Goal: Task Accomplishment & Management: Complete application form

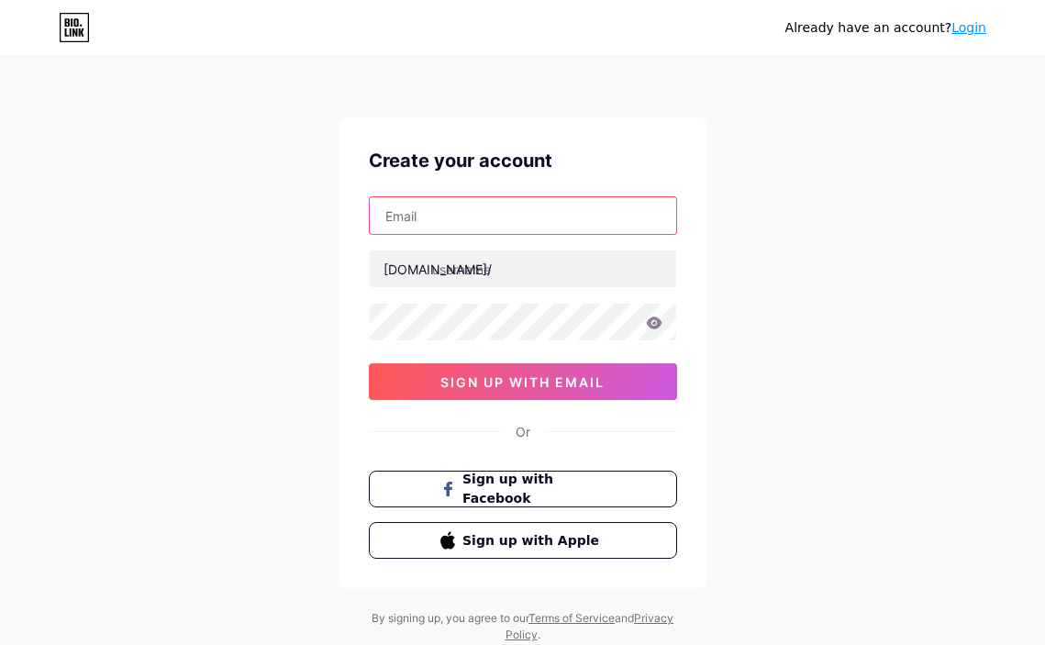
click at [480, 221] on input "text" at bounding box center [523, 215] width 307 height 37
paste input "[EMAIL_ADDRESS][DOMAIN_NAME]"
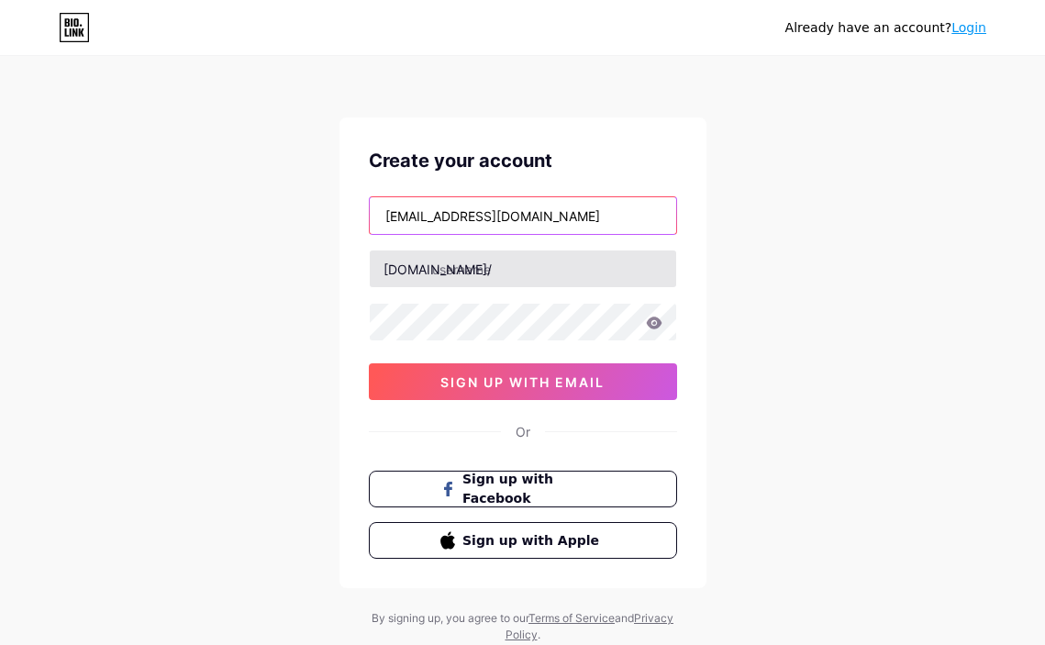
type input "[EMAIL_ADDRESS][DOMAIN_NAME]"
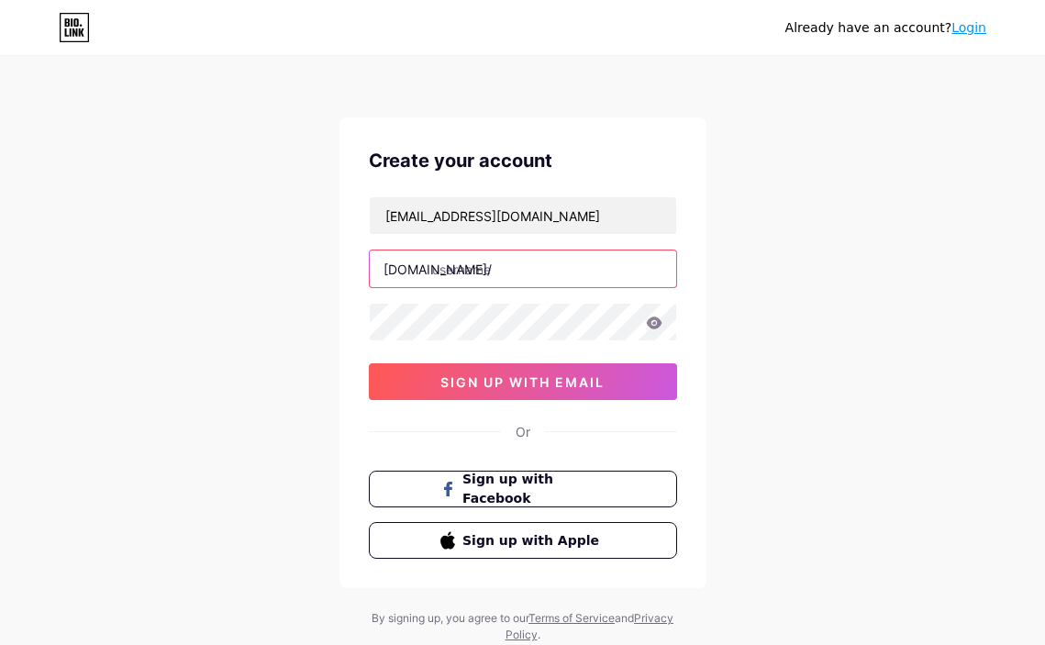
click at [515, 274] on input "text" at bounding box center [523, 269] width 307 height 37
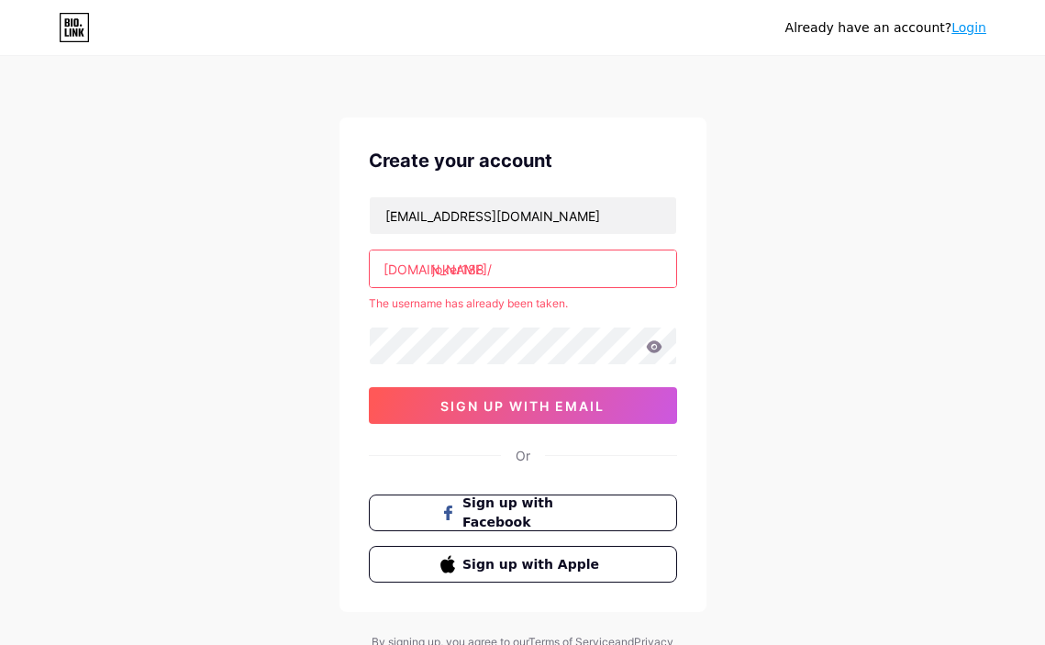
click at [520, 270] on input "joker188" at bounding box center [523, 269] width 307 height 37
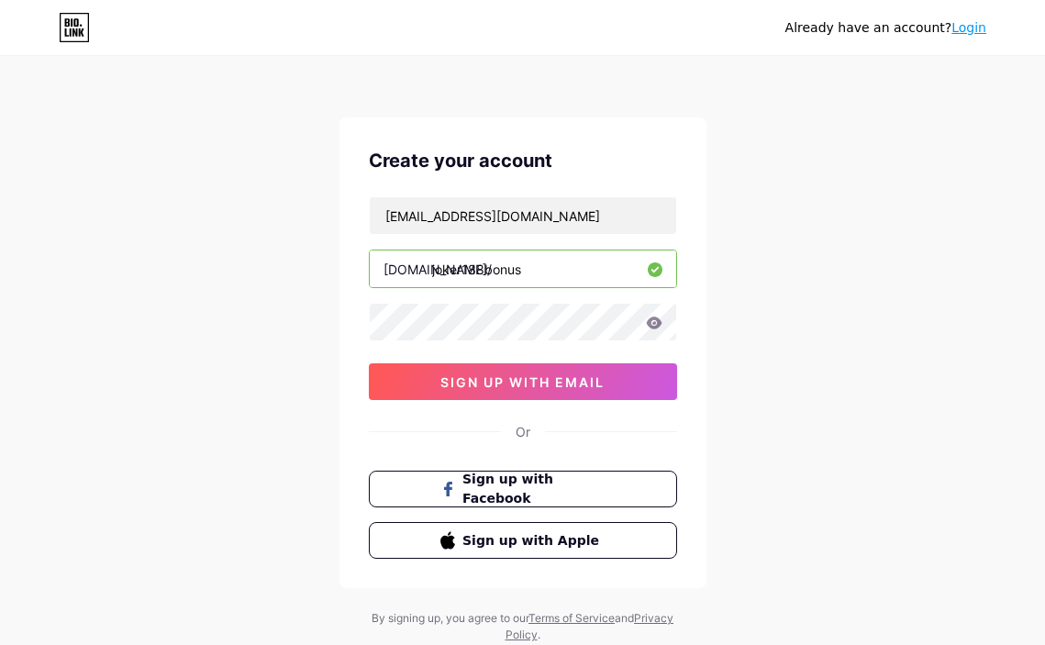
type input "joker188bonus"
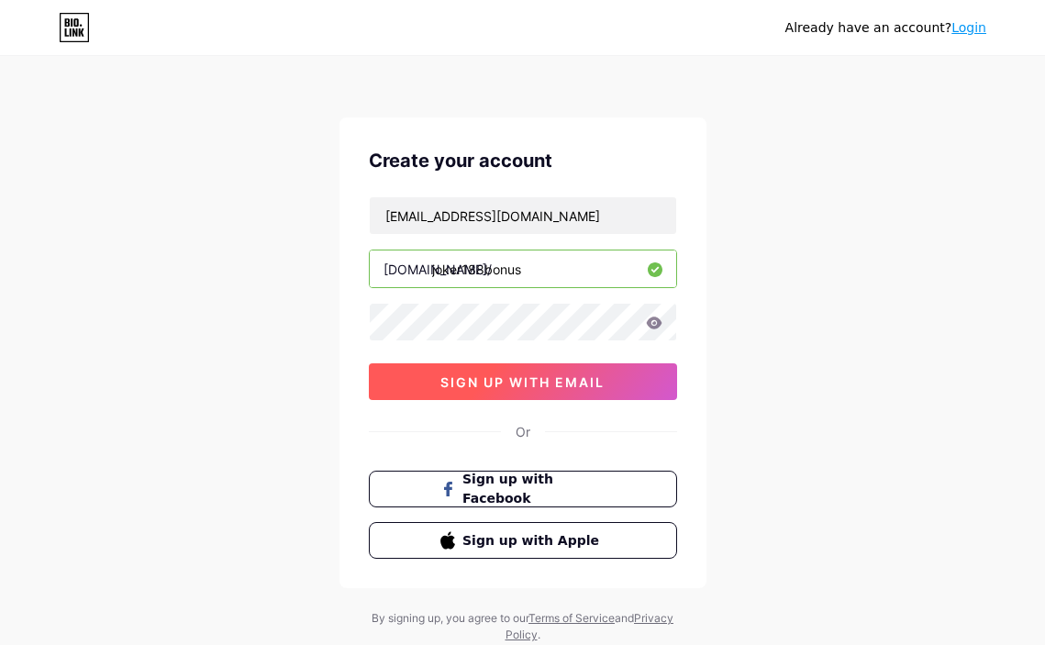
click at [525, 379] on span "sign up with email" at bounding box center [523, 382] width 164 height 16
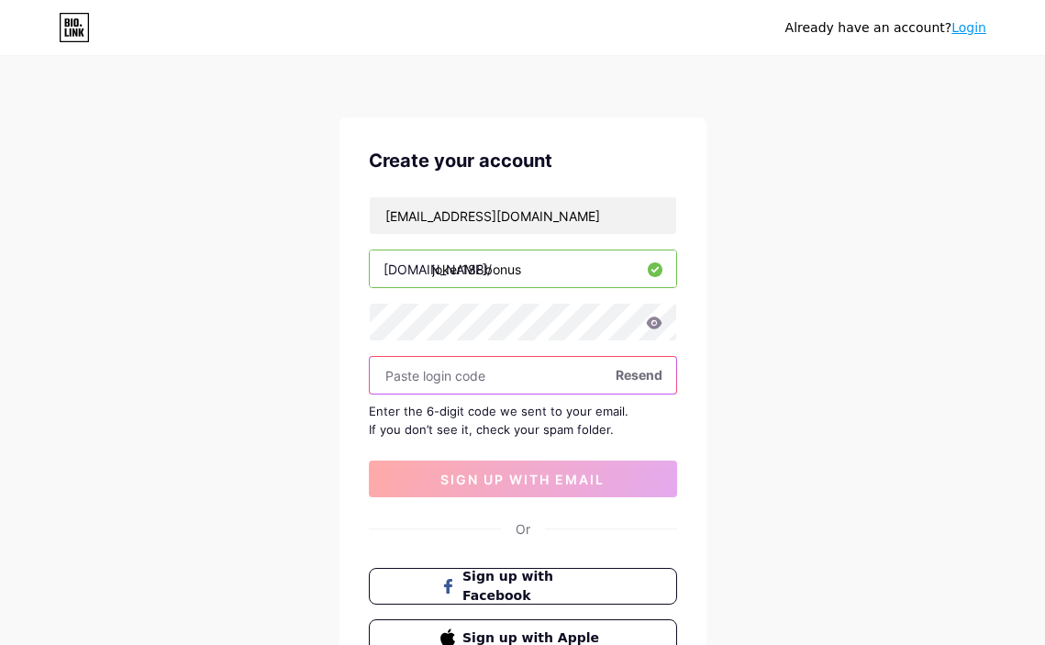
drag, startPoint x: 488, startPoint y: 367, endPoint x: 490, endPoint y: 376, distance: 9.4
click at [488, 367] on input "text" at bounding box center [523, 375] width 307 height 37
paste input "424537"
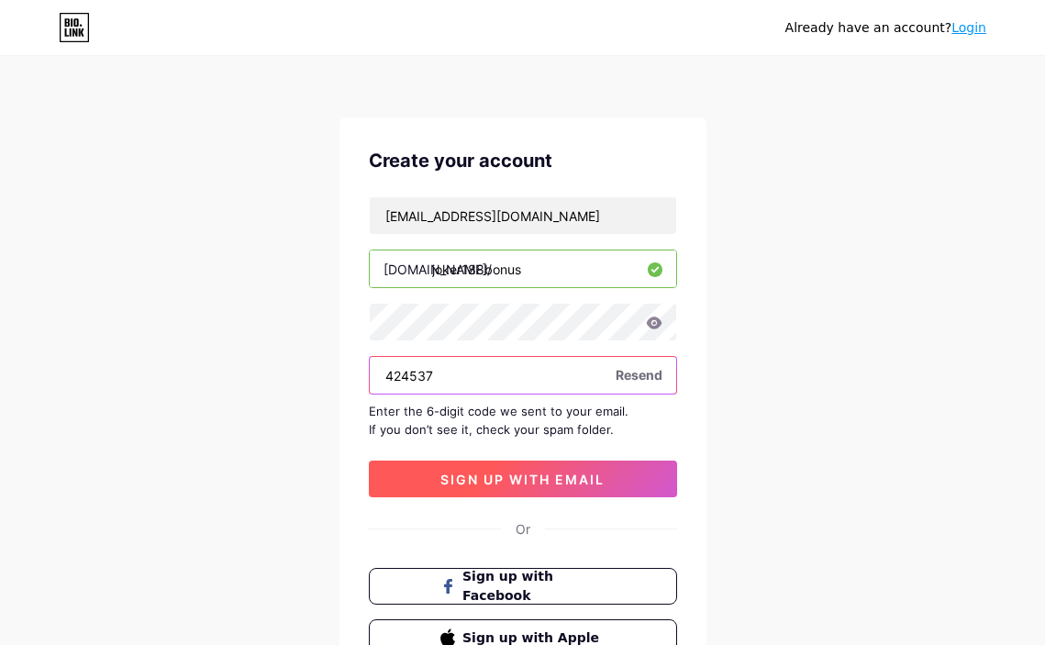
type input "424537"
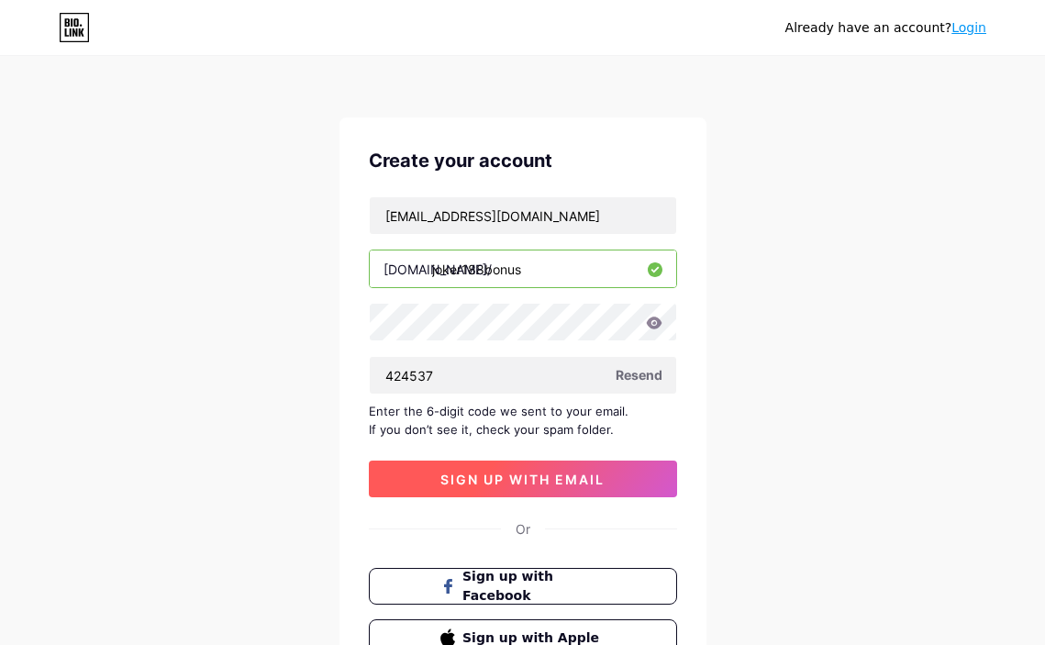
click at [513, 478] on span "sign up with email" at bounding box center [523, 480] width 164 height 16
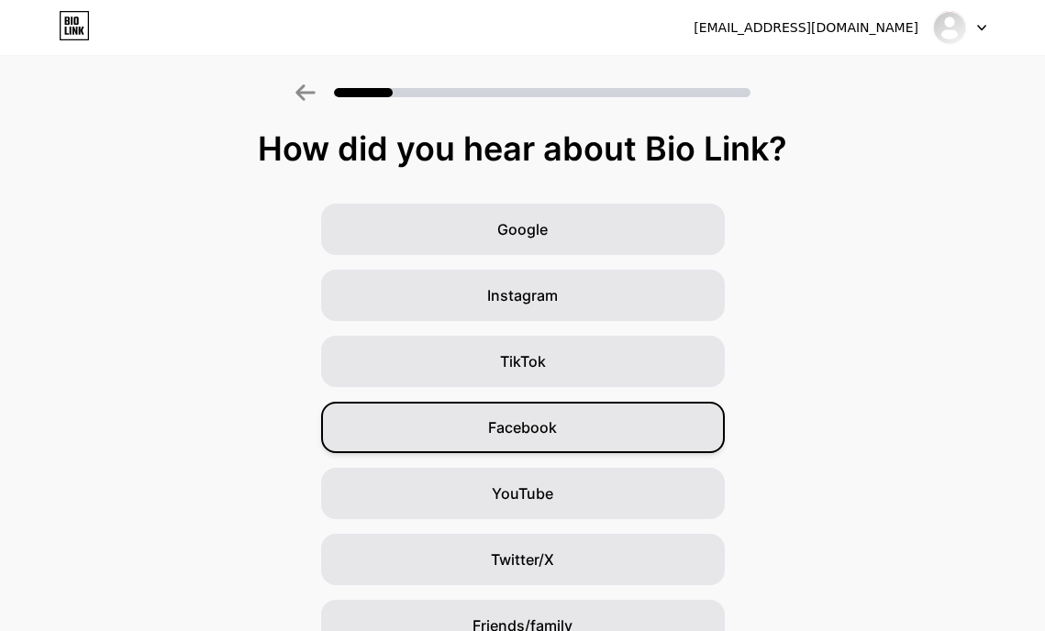
drag, startPoint x: 347, startPoint y: 422, endPoint x: 455, endPoint y: 445, distance: 110.7
click at [347, 422] on div "Facebook" at bounding box center [523, 427] width 404 height 51
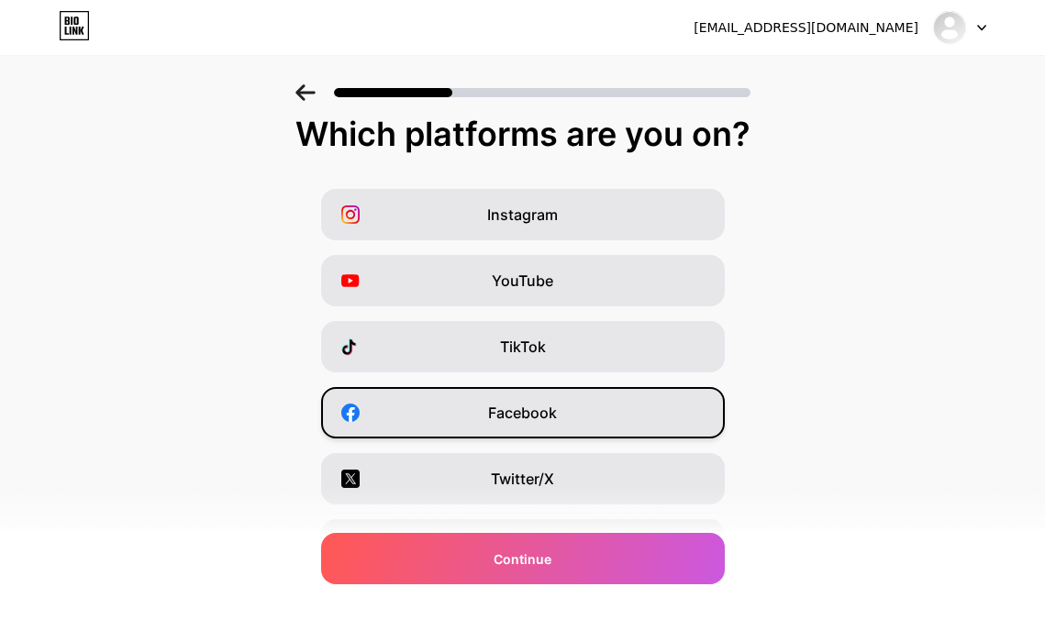
scroll to position [245, 0]
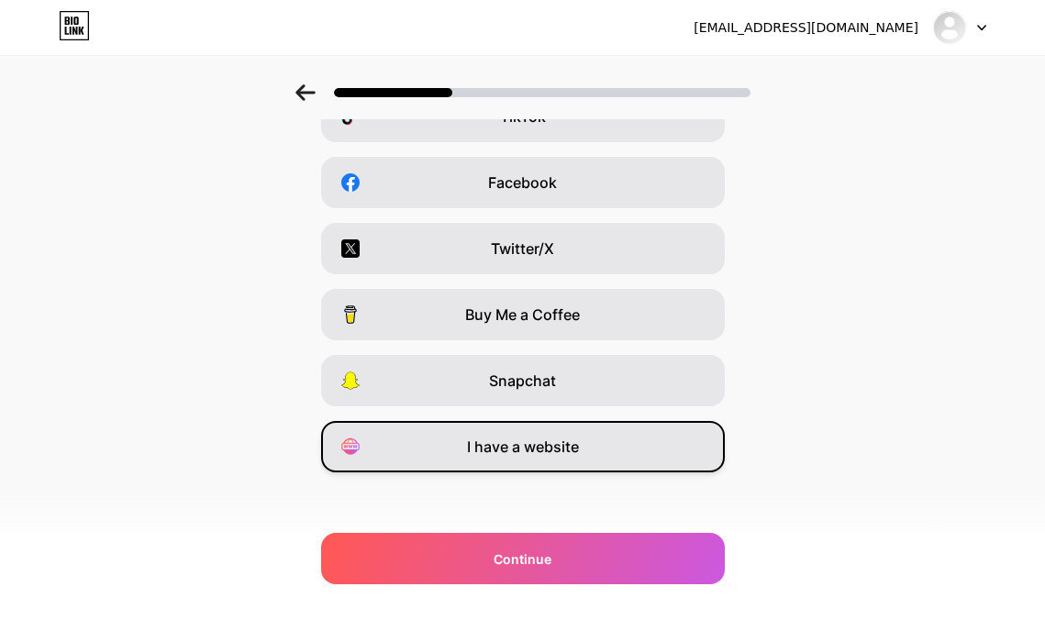
click at [531, 440] on span "I have a website" at bounding box center [523, 447] width 112 height 22
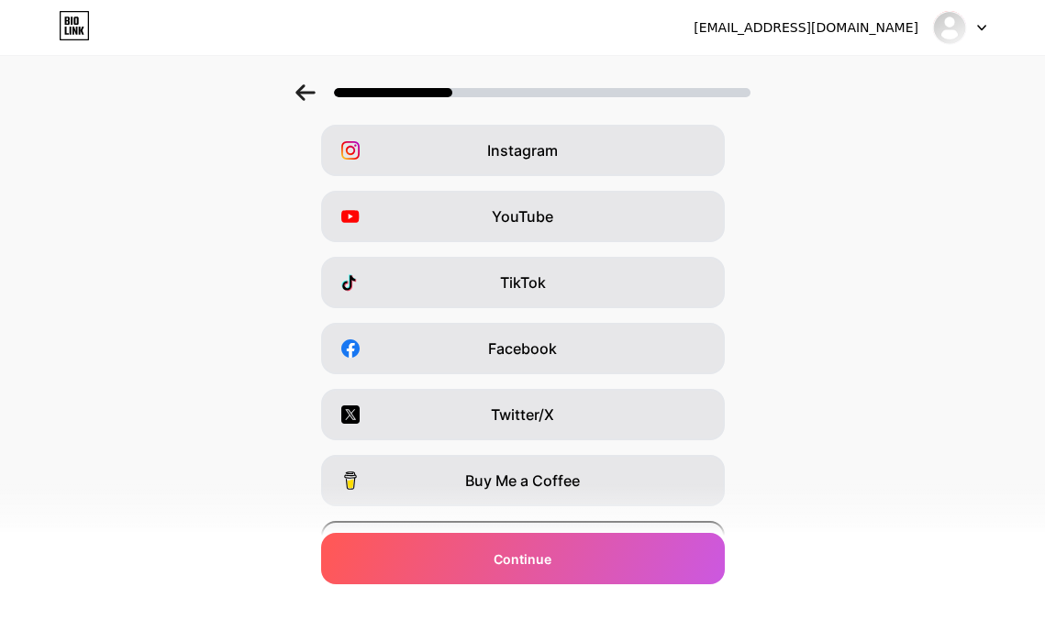
scroll to position [251, 0]
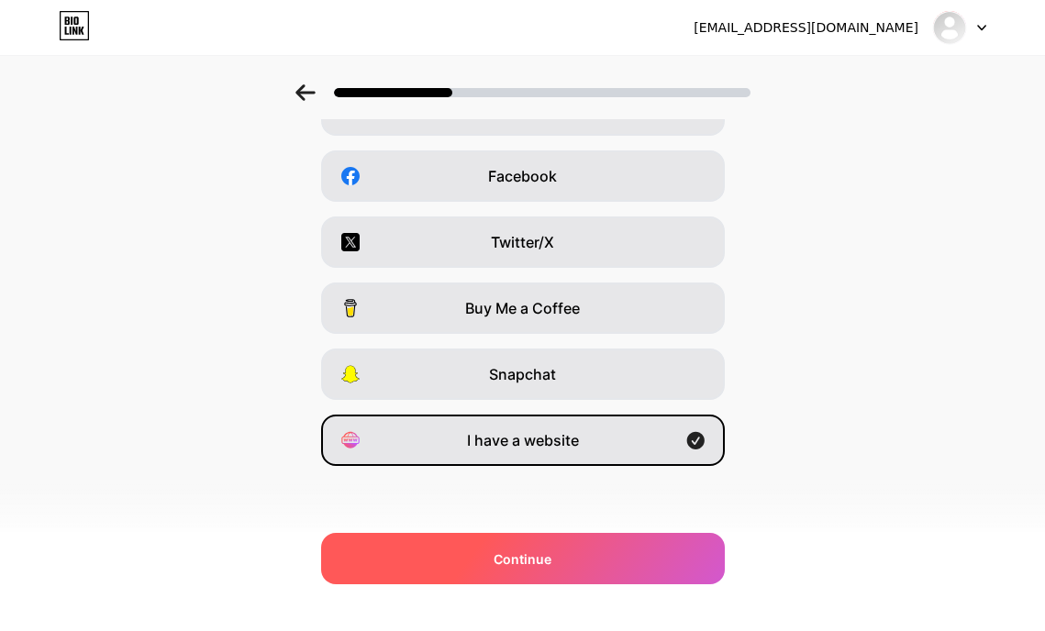
click at [539, 559] on span "Continue" at bounding box center [523, 559] width 58 height 19
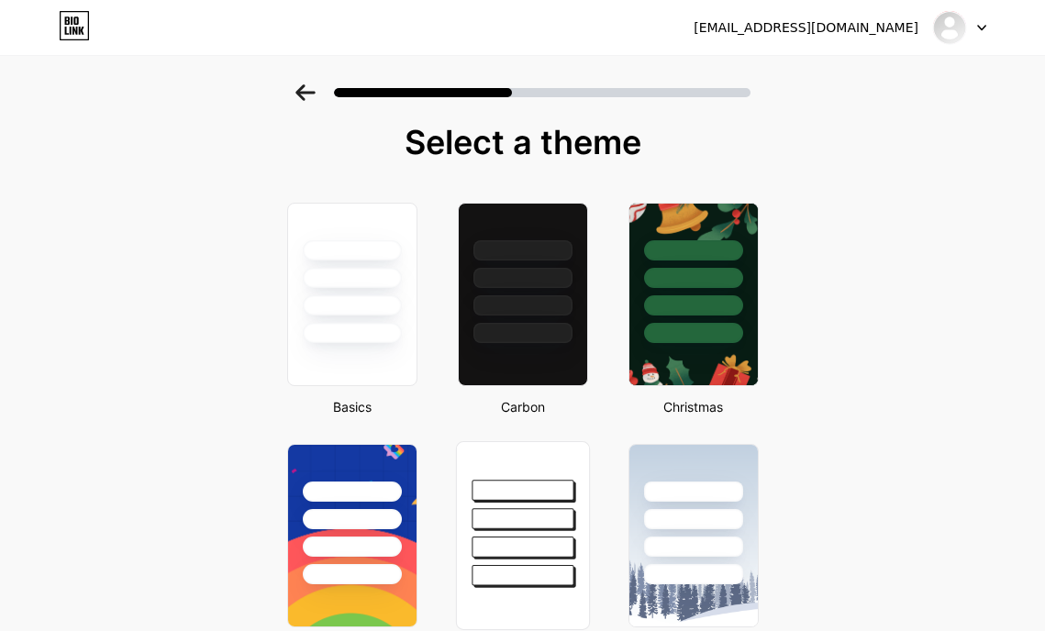
scroll to position [0, 0]
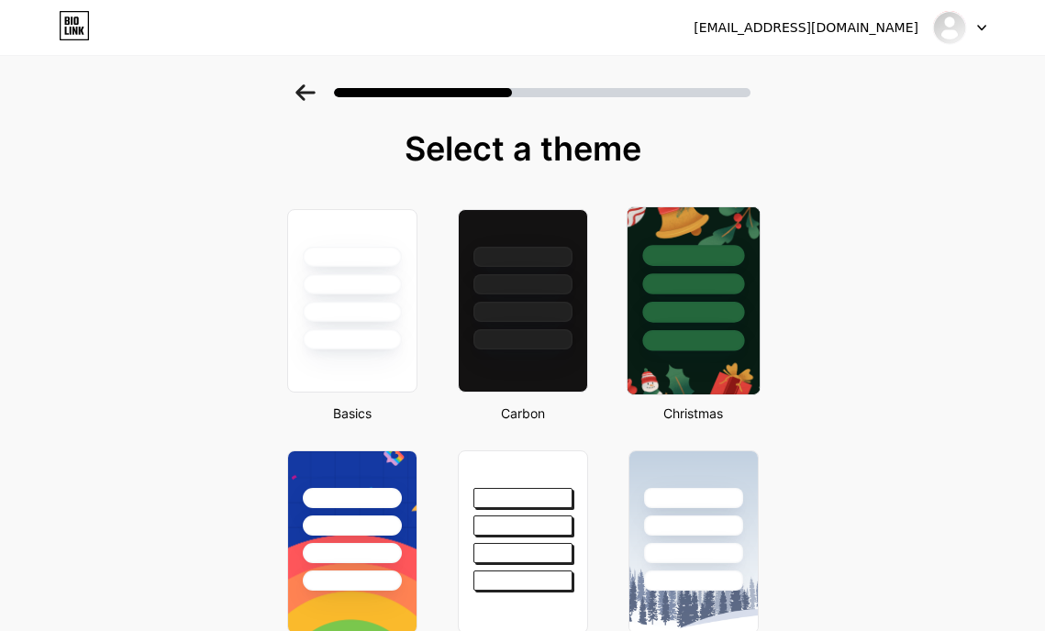
click at [697, 344] on div at bounding box center [693, 340] width 102 height 21
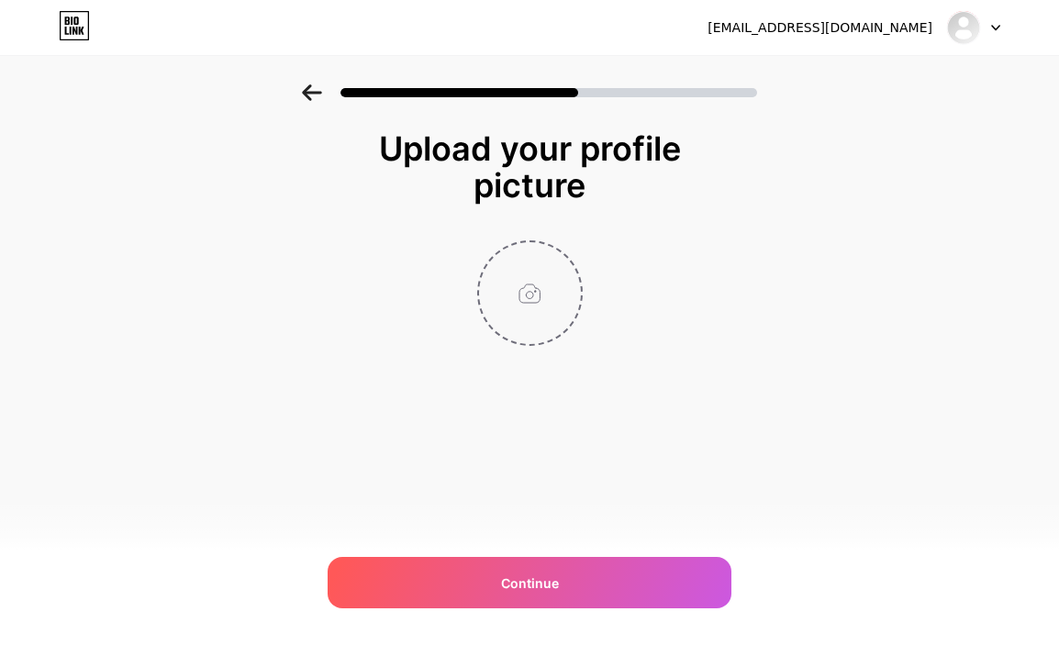
click at [563, 307] on input "file" at bounding box center [530, 293] width 102 height 102
type input "C:\fakepath\joker188logo.png"
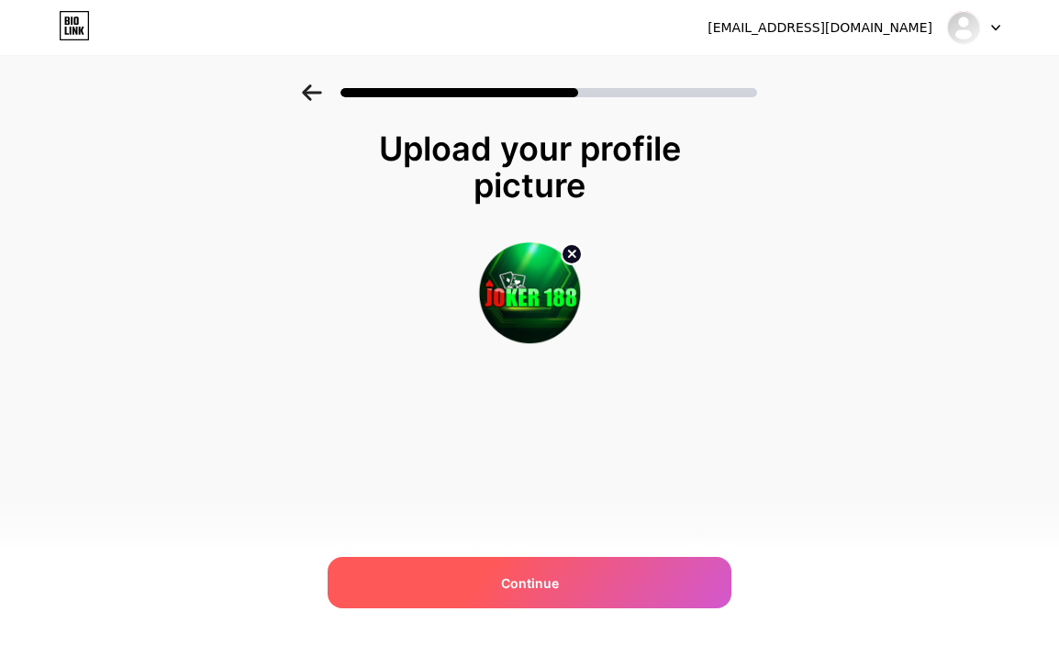
click at [517, 572] on div "Continue" at bounding box center [530, 582] width 404 height 51
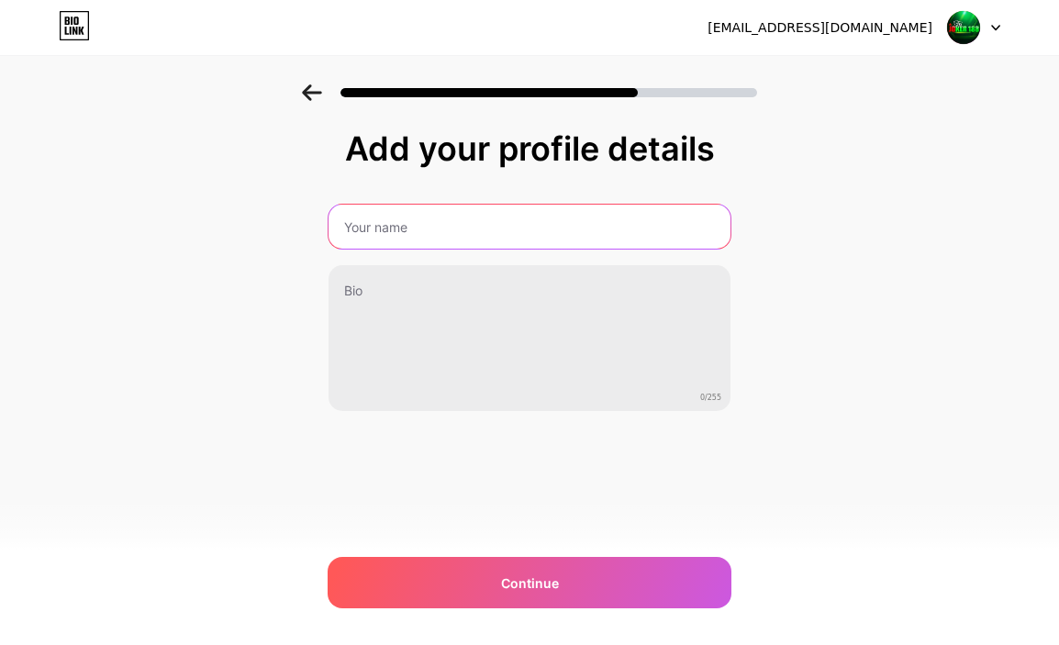
click at [451, 237] on input "text" at bounding box center [530, 227] width 402 height 44
click at [419, 233] on input "text" at bounding box center [530, 227] width 402 height 44
type input "Joker188: Situs SLot Online | Login Link Alternatif Resmi"
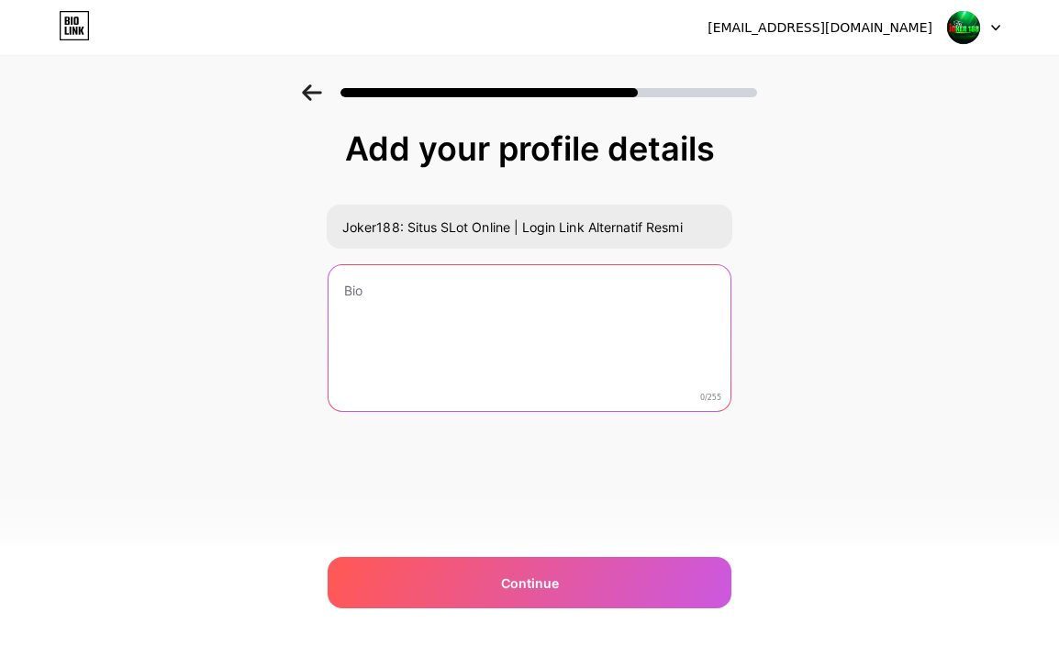
click at [457, 308] on textarea at bounding box center [530, 339] width 402 height 148
paste textarea "Joker188: Situs SLot Online | Login Link Alternatif Resmi"
click at [528, 341] on textarea "Joker188: Situs SLot Online | Login Link Alternatif Resmi" at bounding box center [530, 339] width 402 height 148
paste textarea "adalah situs slot online terpercaya dengan link alternatif resmi untuk login mu…"
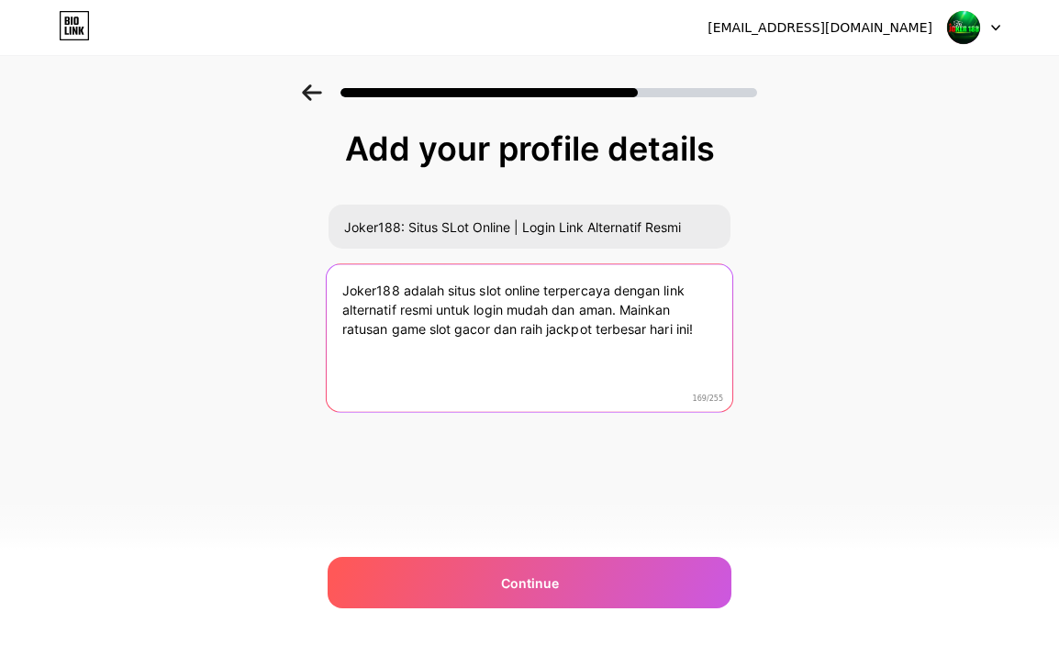
type textarea "Joker188 adalah situs slot online terpercaya dengan link alternatif resmi untuk…"
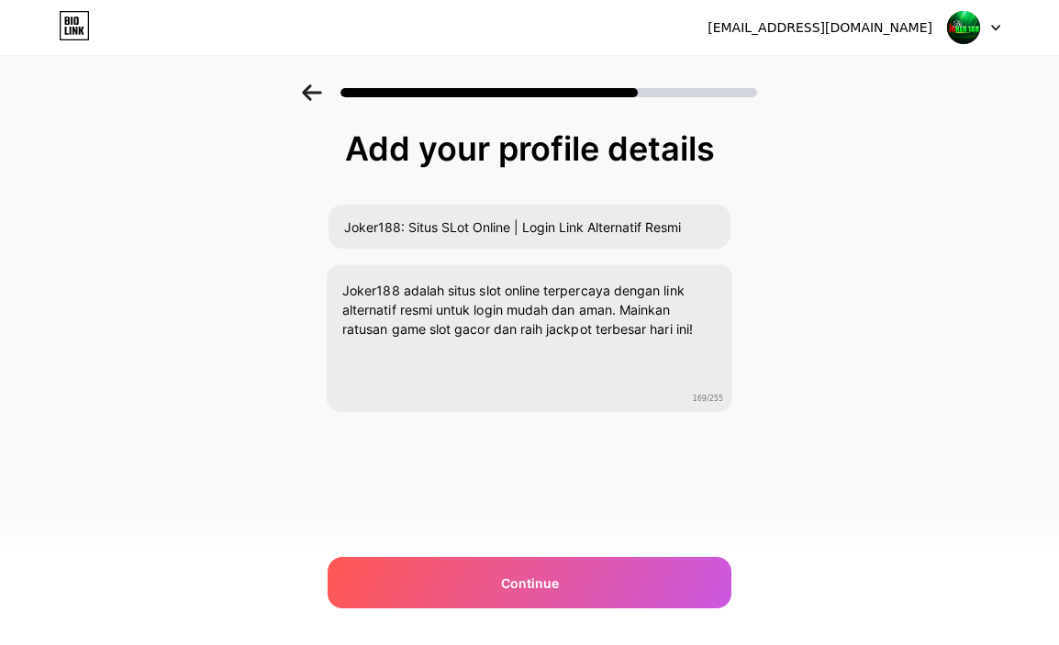
click at [821, 472] on div "Add your profile details Joker188: Situs SLot Online | Login Link Alternatif Re…" at bounding box center [529, 293] width 1059 height 419
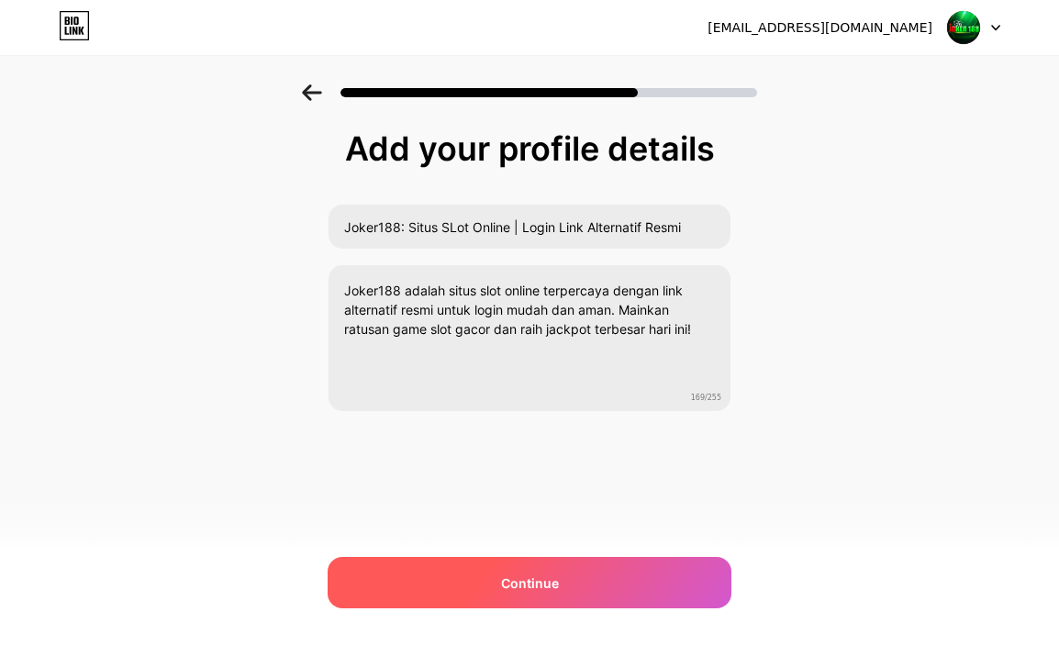
click at [513, 580] on span "Continue" at bounding box center [530, 583] width 58 height 19
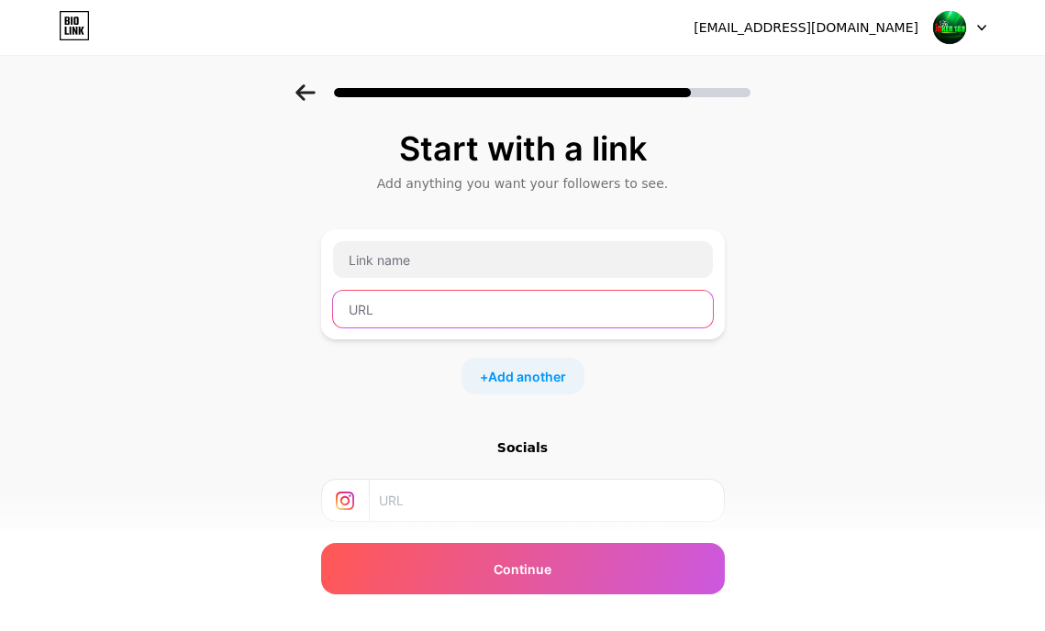
click at [440, 298] on input "text" at bounding box center [523, 309] width 380 height 37
paste input "https://www.joker188asia.com/"
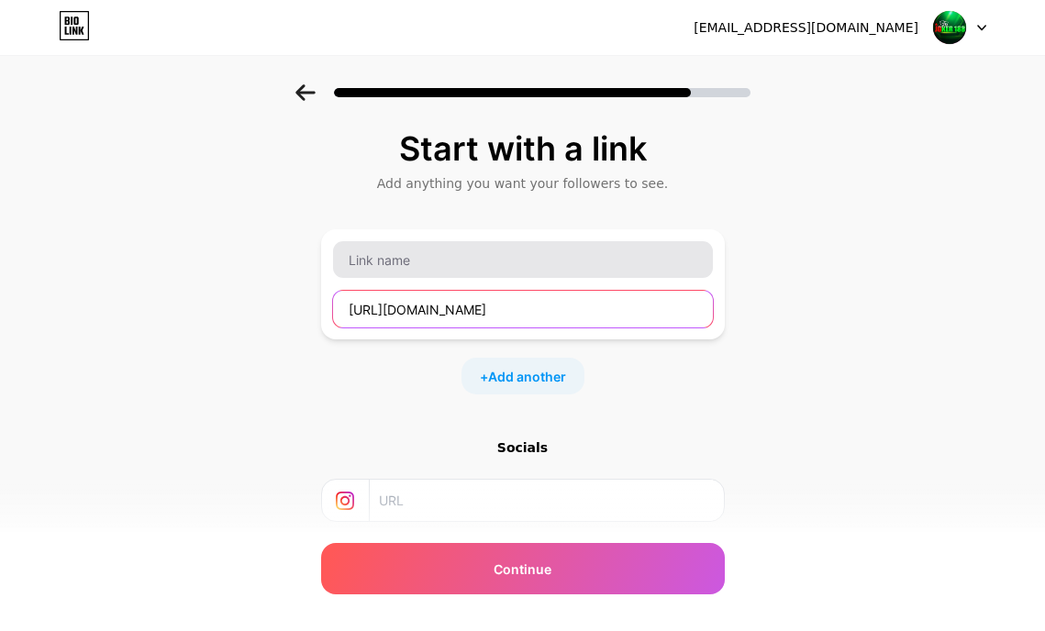
type input "https://www.joker188asia.com/"
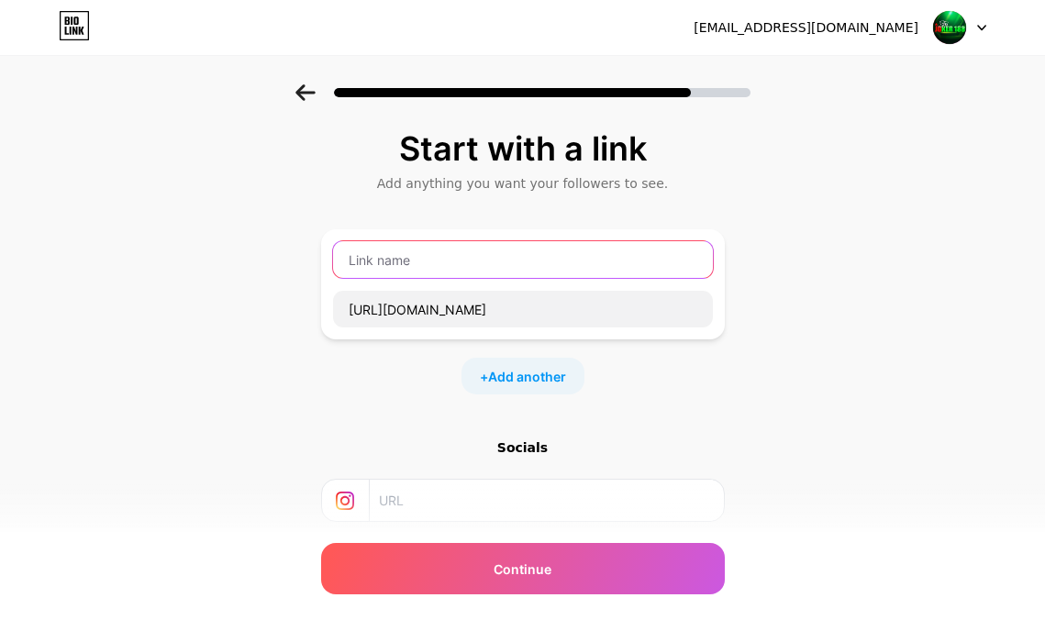
click at [474, 267] on input "text" at bounding box center [523, 259] width 380 height 37
click at [450, 261] on input "text" at bounding box center [523, 259] width 380 height 37
paste input "Joker188 Login"
type input "Joker188 Login"
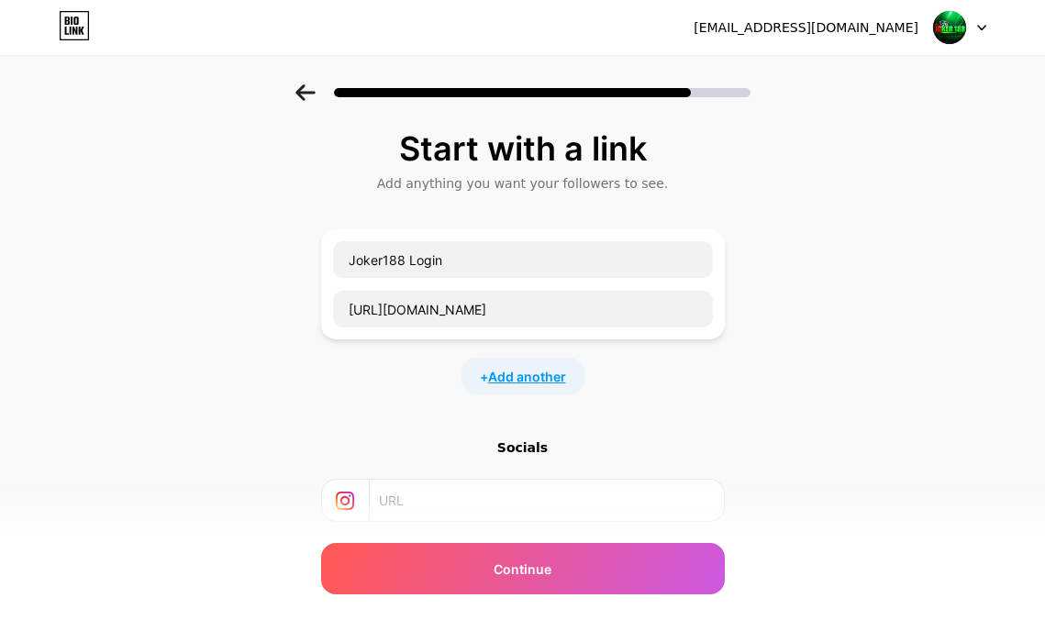
click at [540, 377] on span "Add another" at bounding box center [527, 376] width 78 height 19
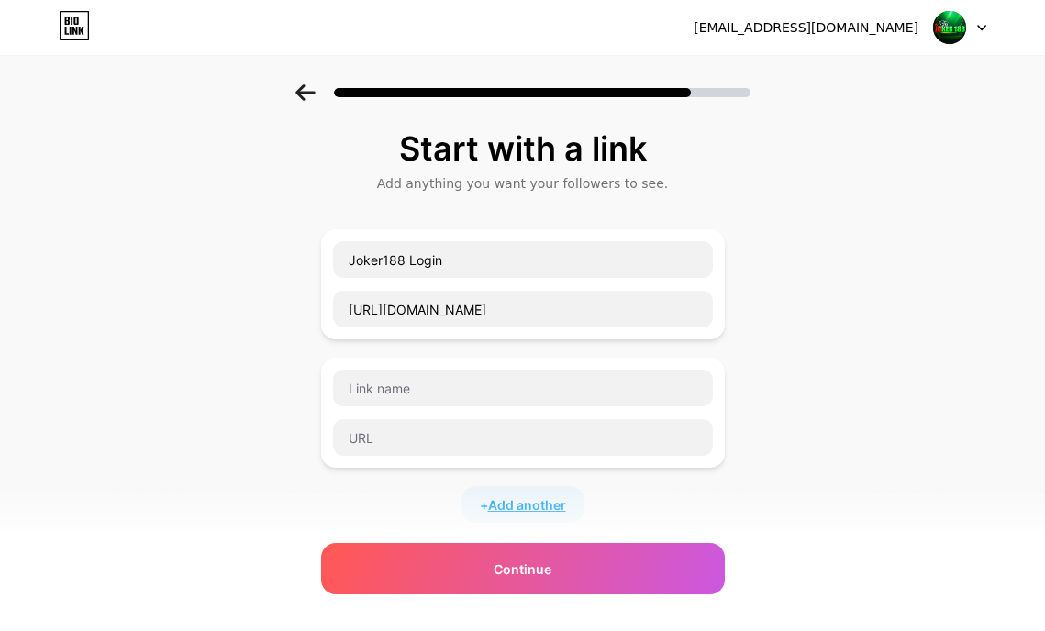
click at [543, 501] on span "Add another" at bounding box center [527, 505] width 78 height 19
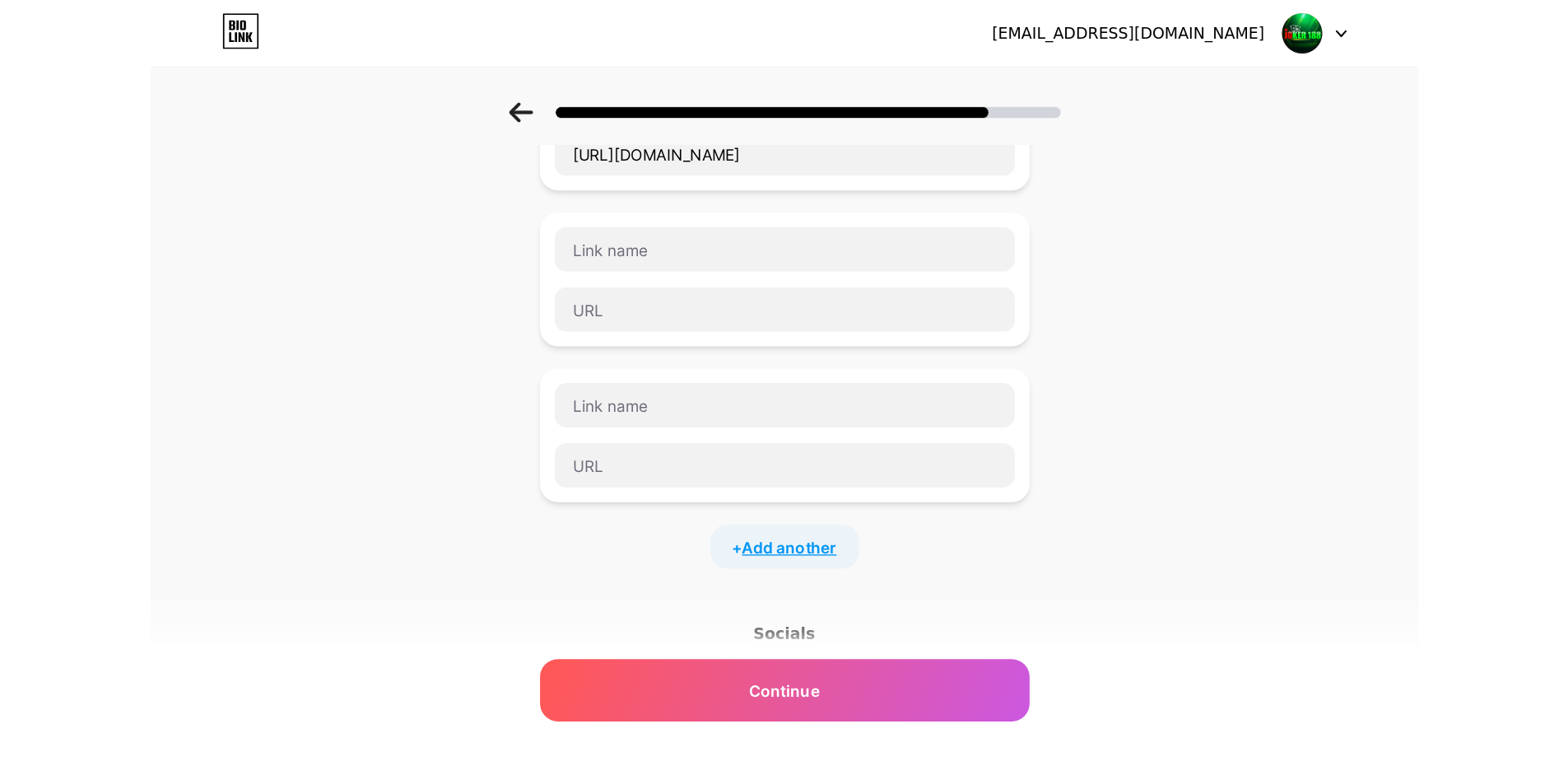
scroll to position [165, 0]
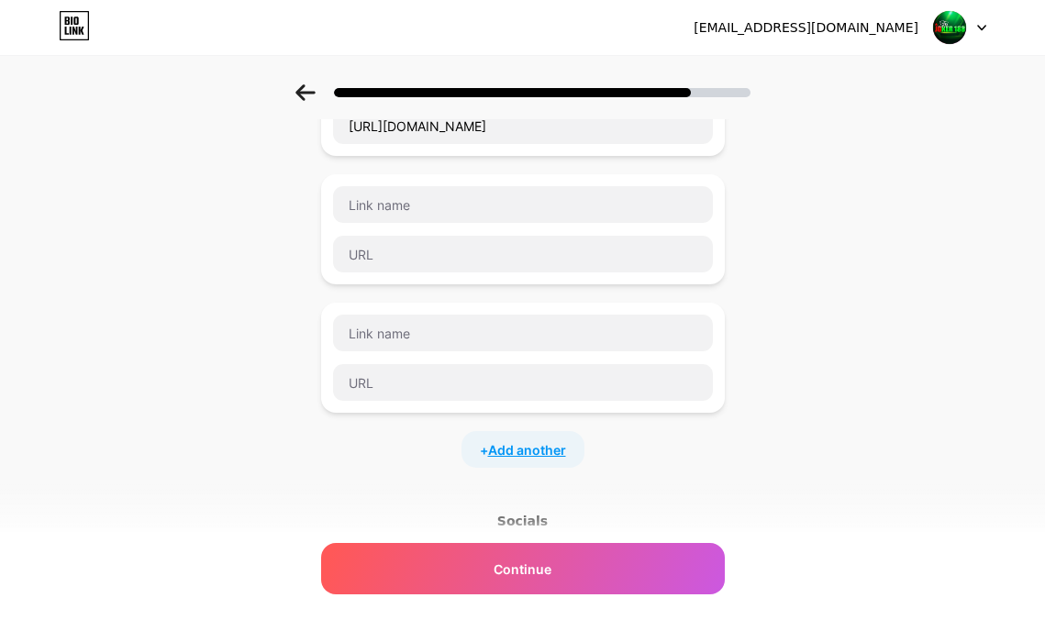
click at [560, 449] on span "Add another" at bounding box center [527, 450] width 78 height 19
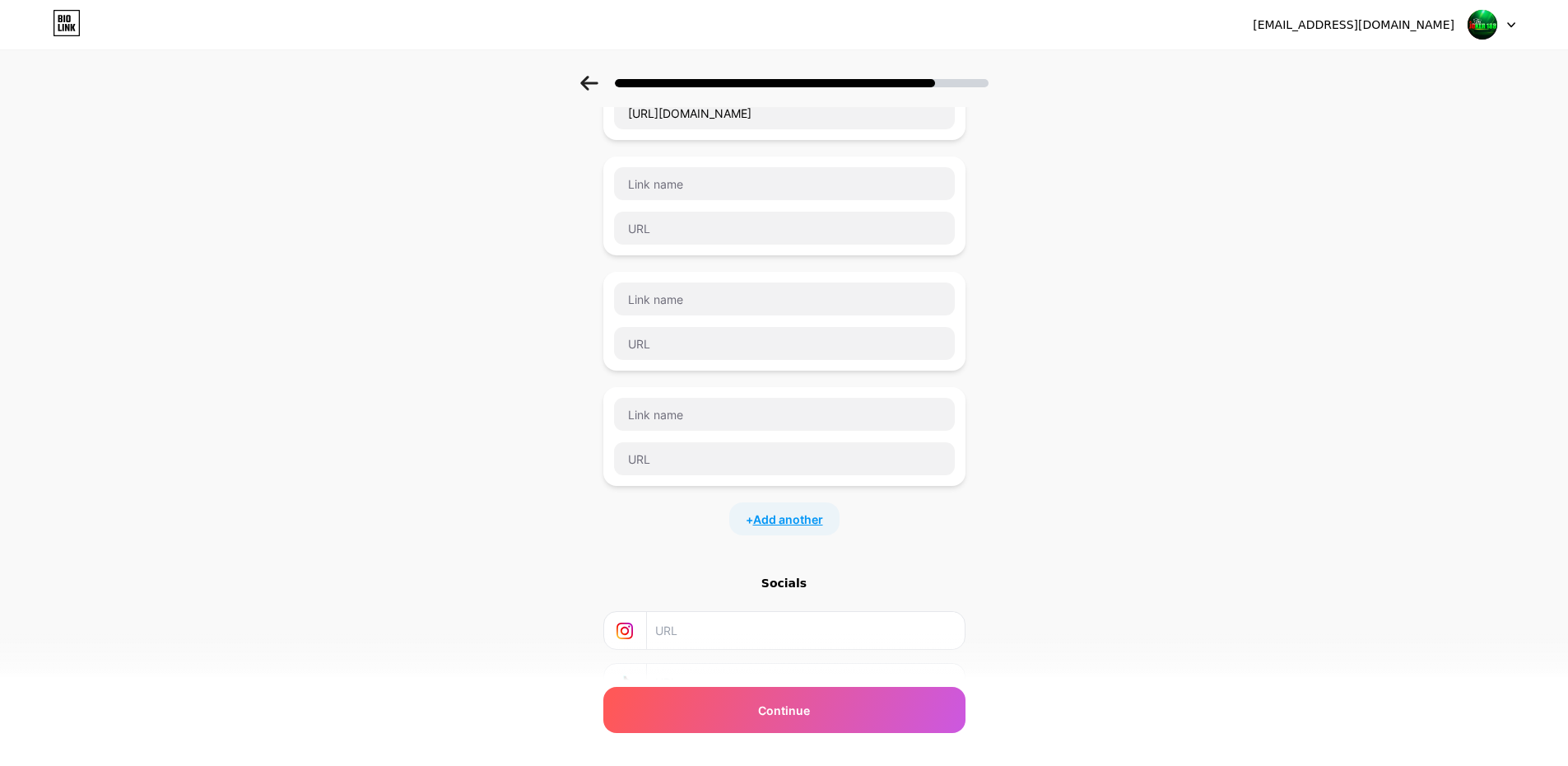
click at [806, 513] on span "Add another" at bounding box center [788, 518] width 70 height 17
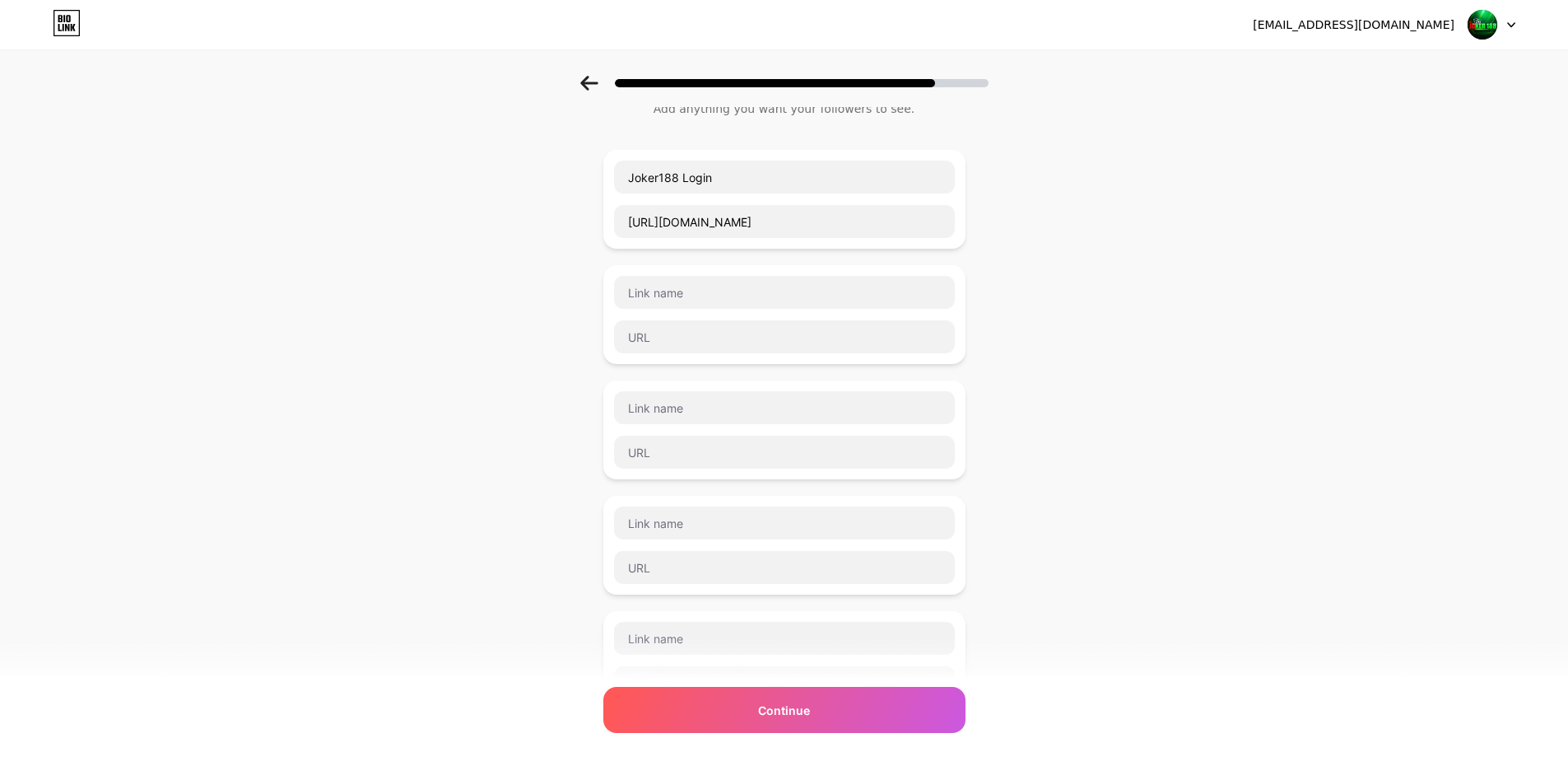
scroll to position [55, 0]
click at [827, 223] on input "https://www.joker188asia.com/" at bounding box center [785, 222] width 341 height 33
click at [721, 340] on input "text" at bounding box center [785, 337] width 341 height 33
paste input "https://www.joker188asia.com/"
type input "https://www.joker188asia.com/"
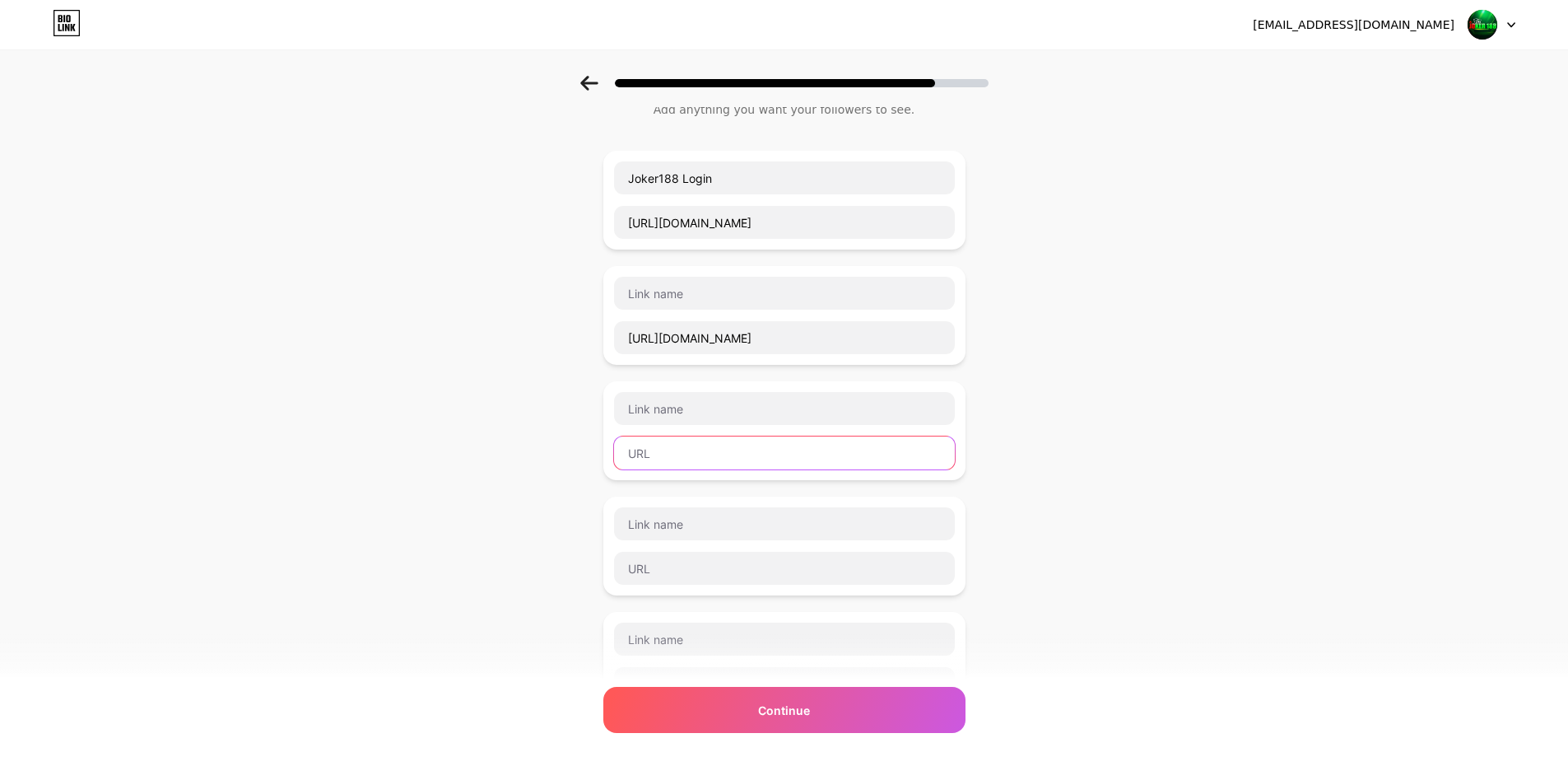
click at [727, 450] on input "text" at bounding box center [785, 452] width 341 height 33
paste input "https://www.joker188asia.com/"
type input "https://www.joker188asia.com/"
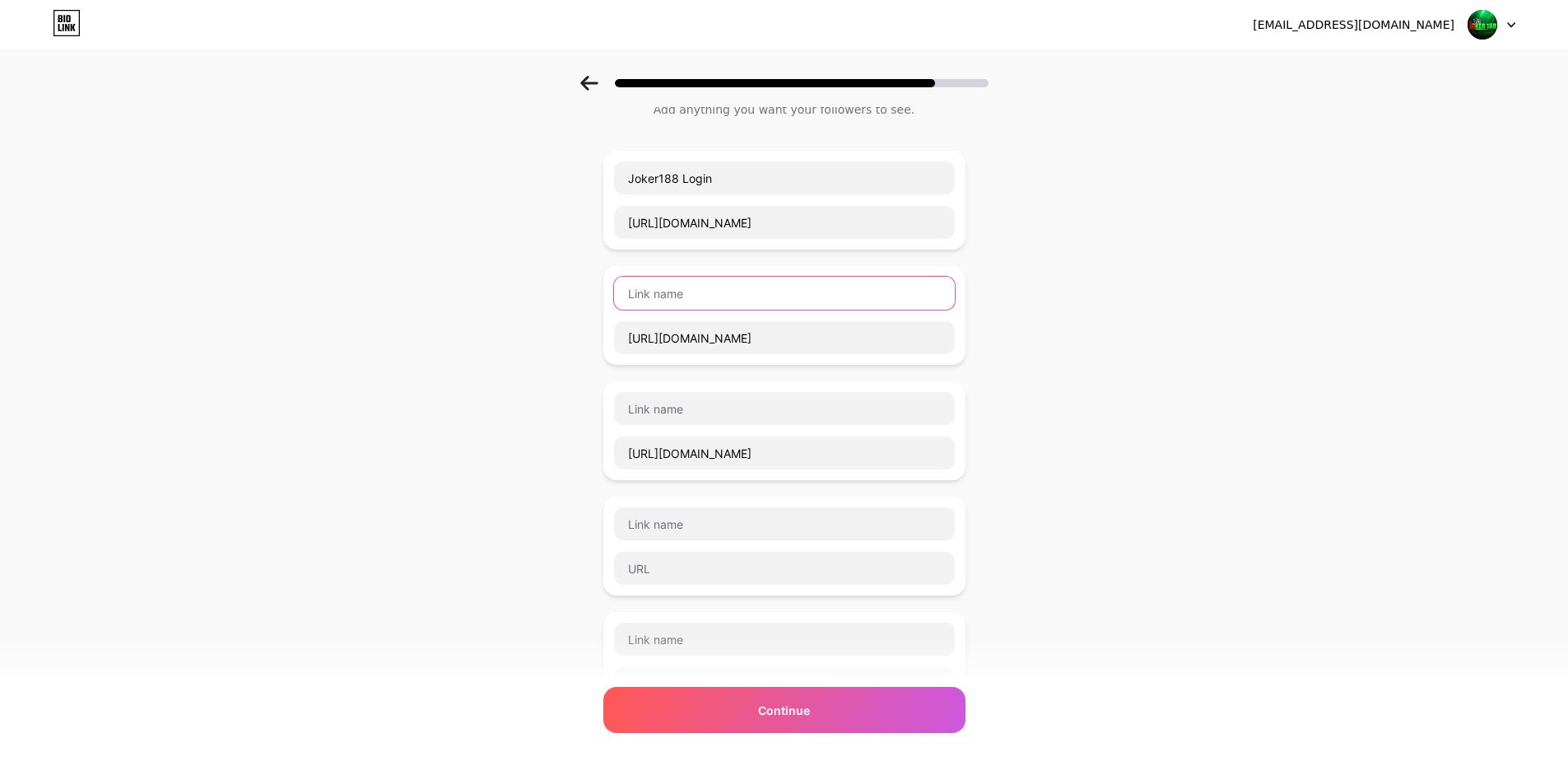
click at [782, 295] on input "text" at bounding box center [785, 292] width 341 height 33
paste input "Joker188 Daftar"
type input "Joker188 Daftar"
click at [709, 391] on div at bounding box center [785, 408] width 343 height 35
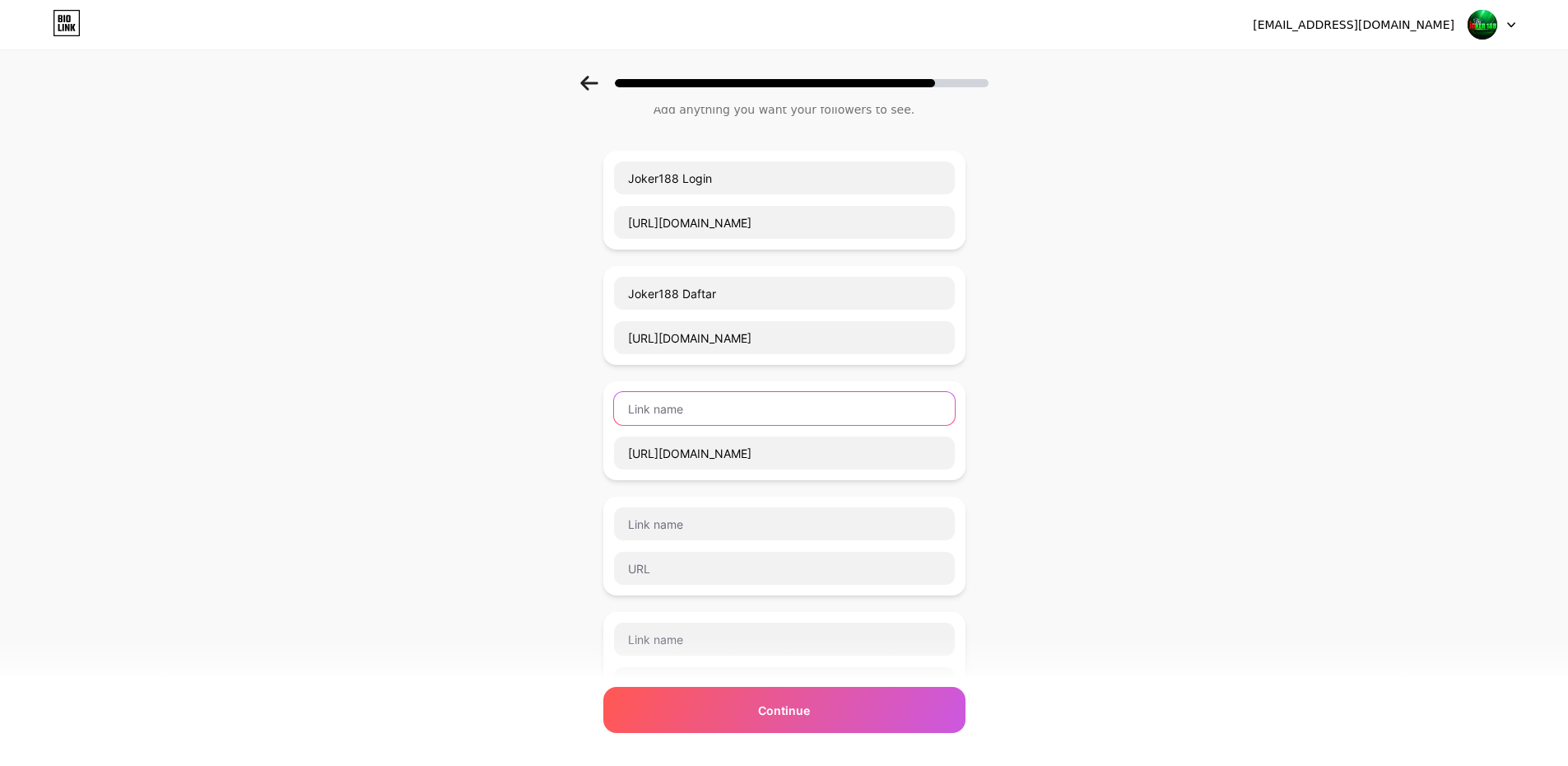
click at [709, 407] on input "text" at bounding box center [785, 408] width 341 height 33
paste input "Joker188 Bonus"
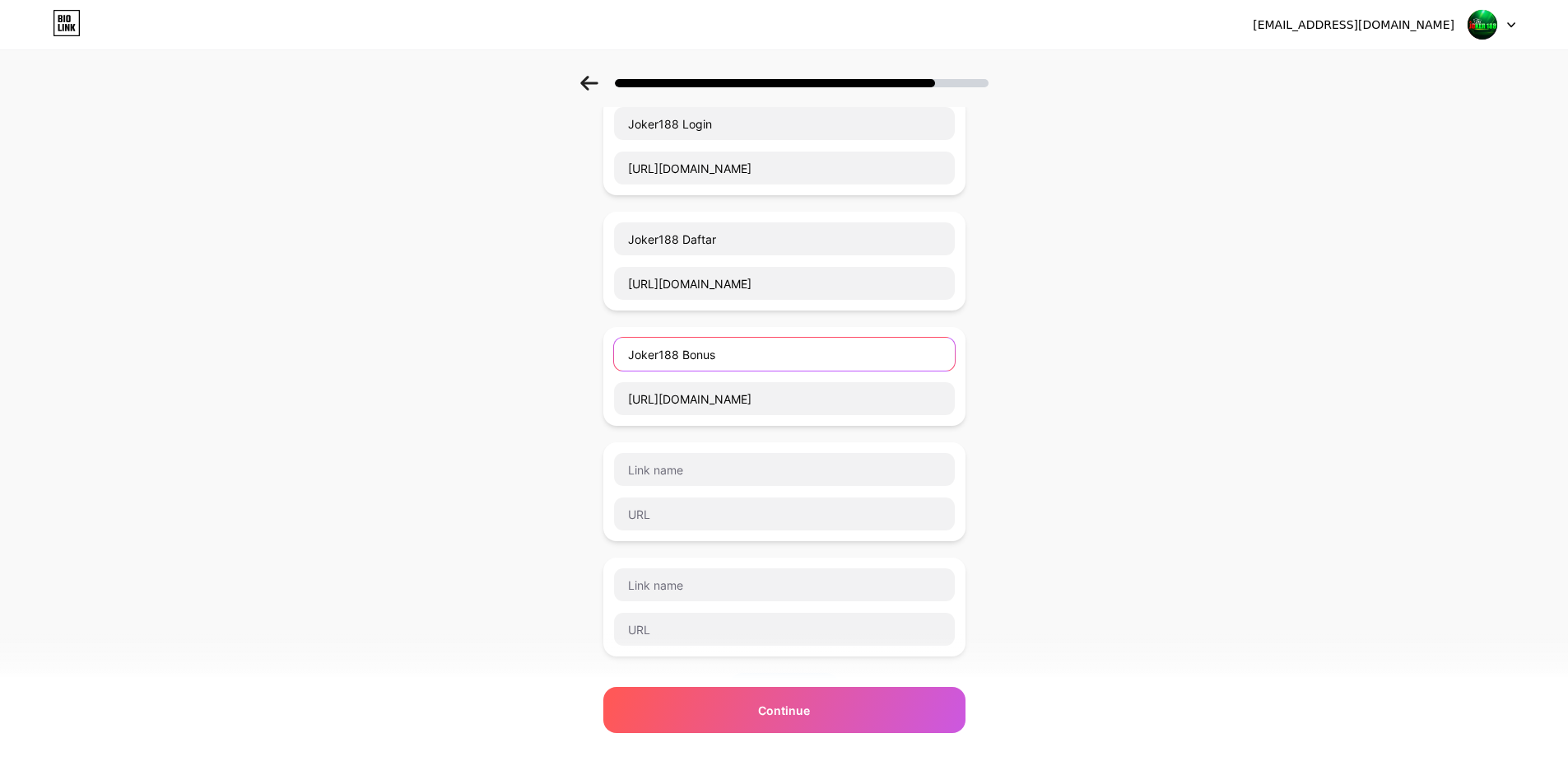
type input "Joker188 Bonus"
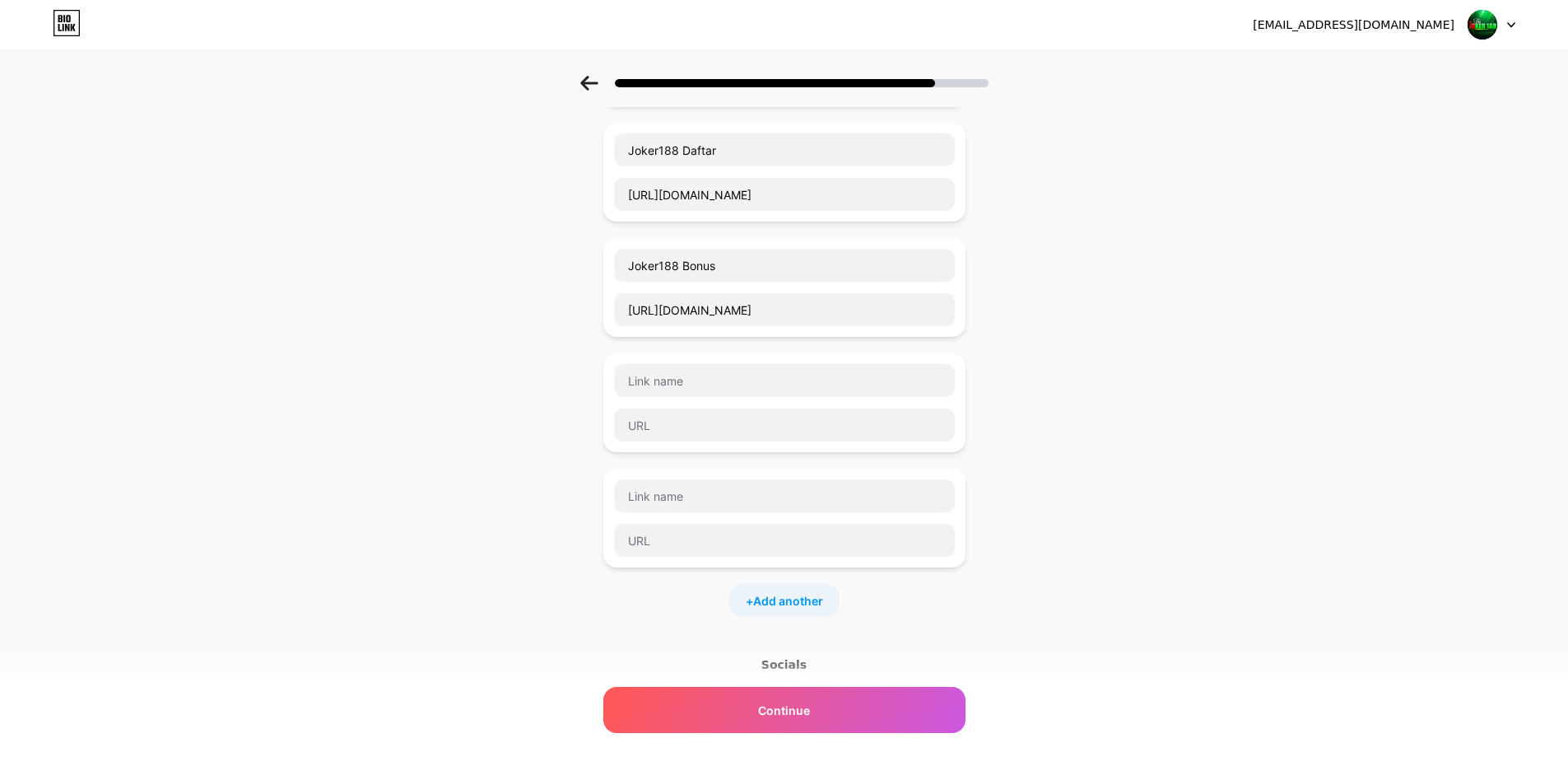
scroll to position [220, 0]
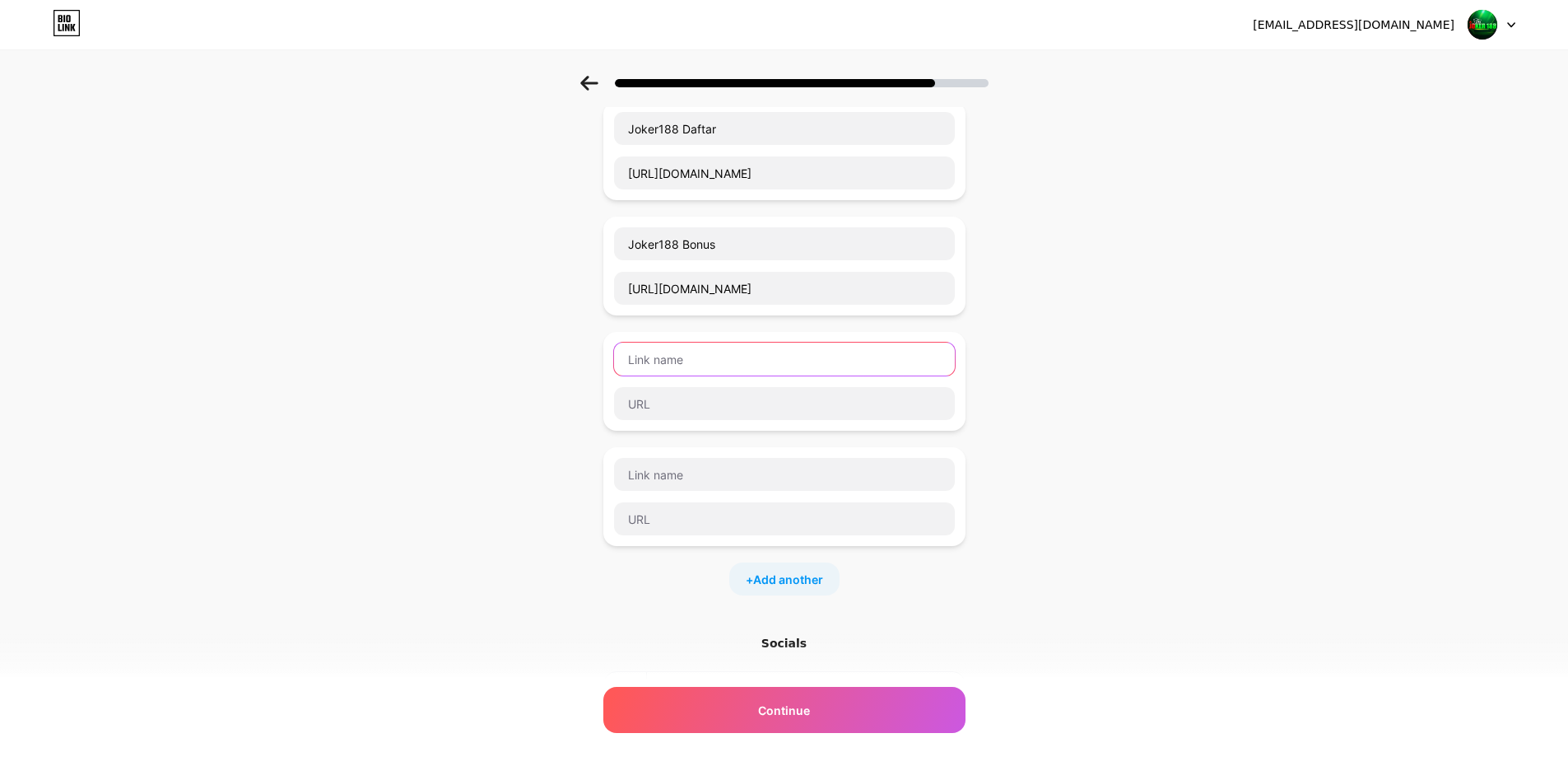
click at [731, 362] on input "text" at bounding box center [785, 359] width 341 height 33
type input "WA OFFICIAL"
click at [823, 283] on input "https://www.joker188asia.com/" at bounding box center [785, 288] width 341 height 33
paste input "https://tawk.to/chat/66405db19a809f19fb2ff8f6/1htlmrvpa"
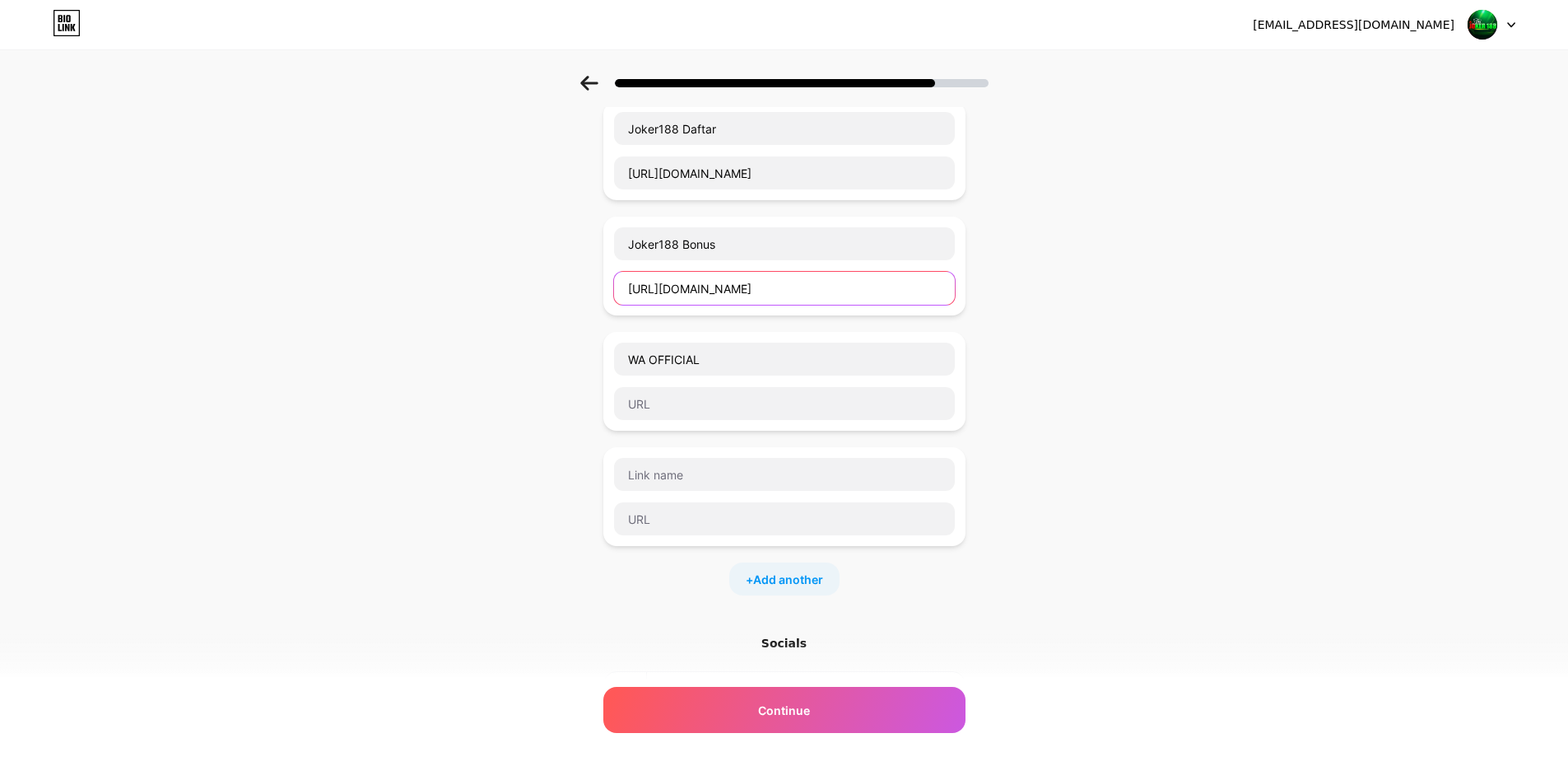
type input "https://tawk.to/chat/66405db19a809f19fb2ff8f6/1htlmrvpa"
click at [936, 306] on div "Start with a link Add anything you want your followers to see. Joker188 Login h…" at bounding box center [784, 375] width 1568 height 1040
click at [697, 481] on input "text" at bounding box center [785, 474] width 341 height 33
type input "Link APK"
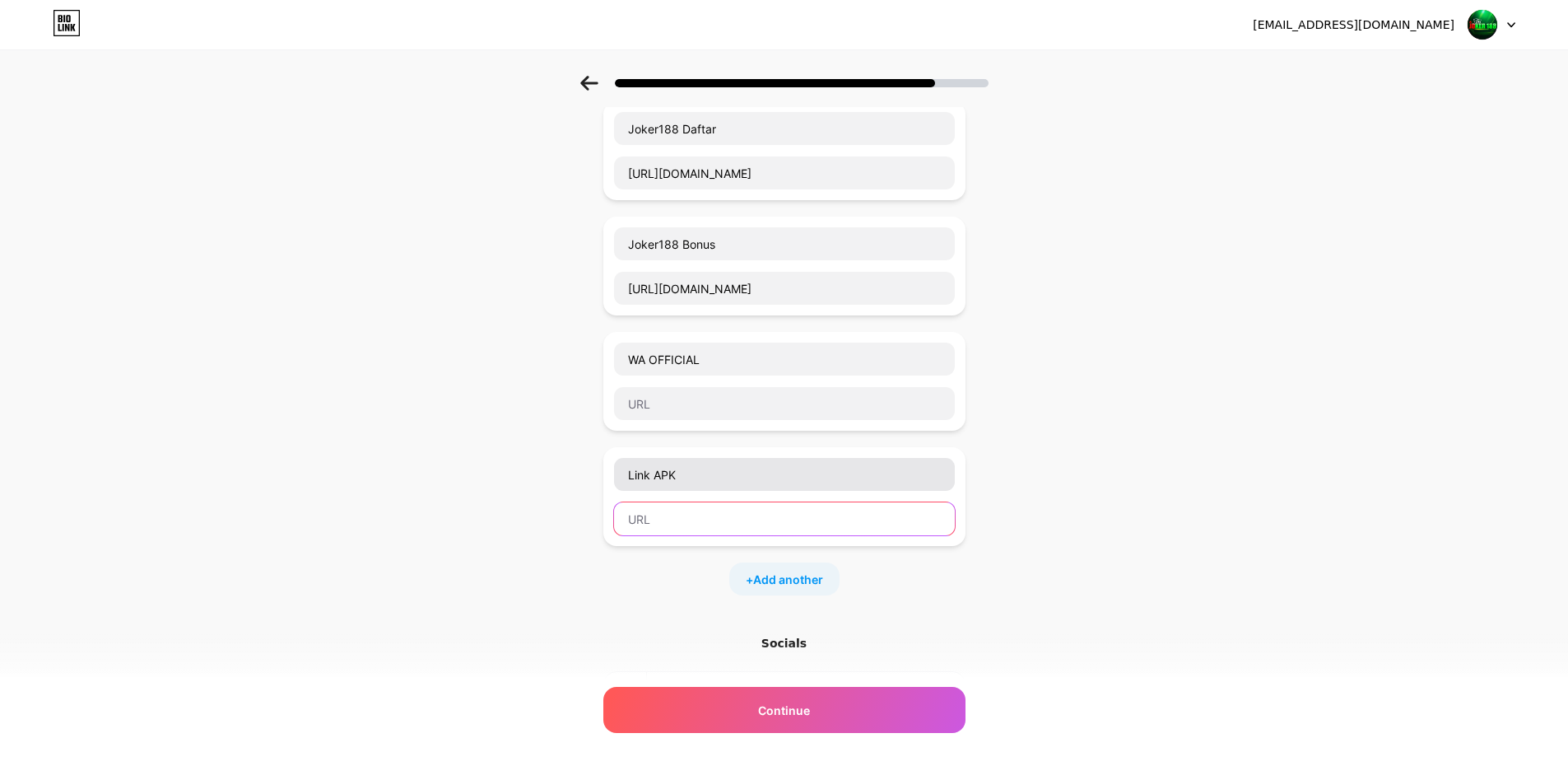
paste input "https://files.sitestatic.net/apk_qr_img_v2/JOKER188/joker188.png"
type input "https://files.sitestatic.net/apk_qr_img_v2/JOKER188/joker188.png"
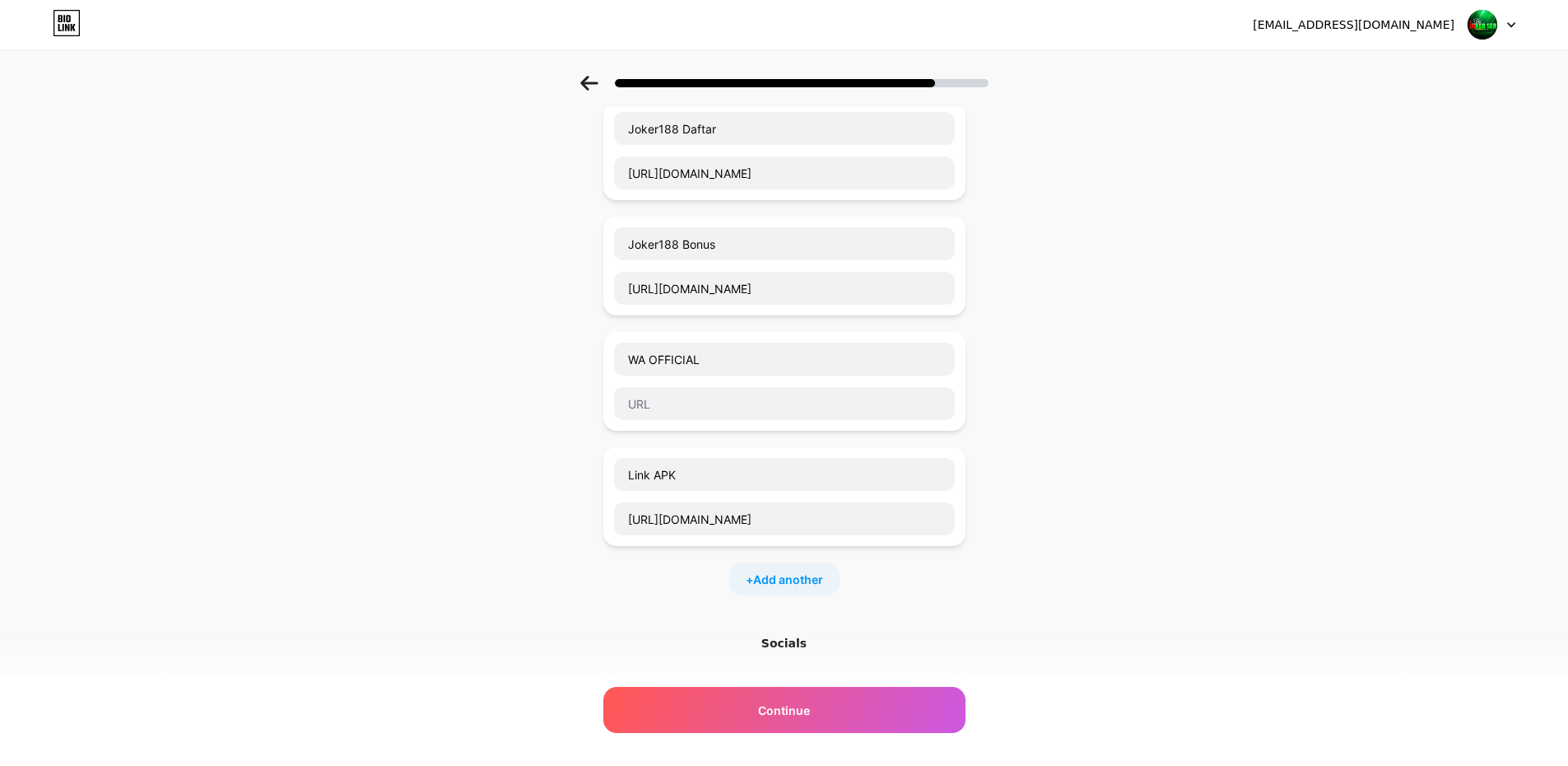
scroll to position [0, 0]
click at [743, 409] on input "text" at bounding box center [785, 403] width 341 height 33
paste input "https://api.whatsapp.com/send?phone=+855967542886"
type input "https://api.whatsapp.com/send?phone=+855967542886"
click at [936, 386] on div "Start with a link Add anything you want your followers to see. Joker188 Login h…" at bounding box center [784, 375] width 1568 height 1040
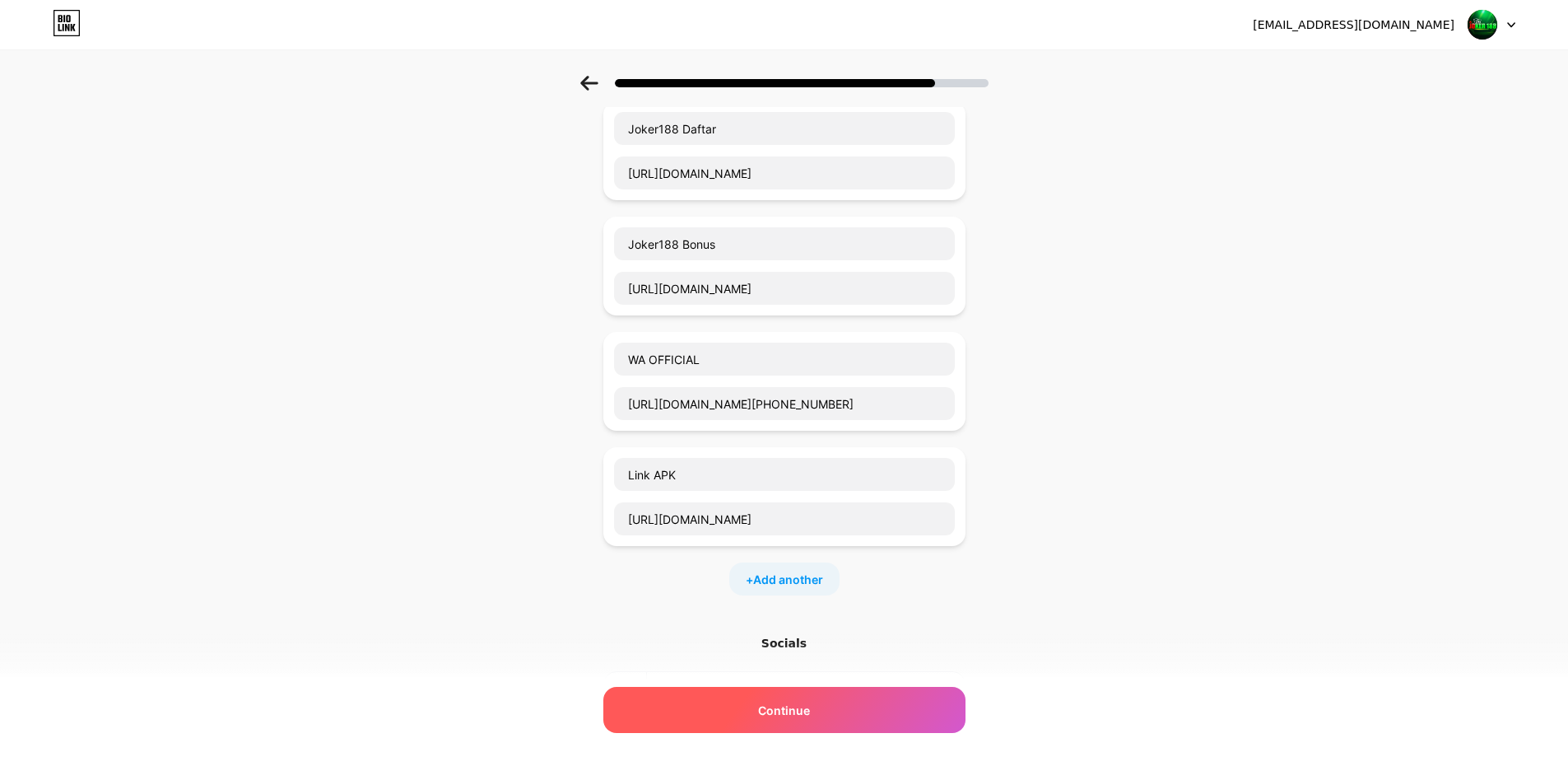
click at [811, 578] on div "Continue" at bounding box center [785, 709] width 362 height 46
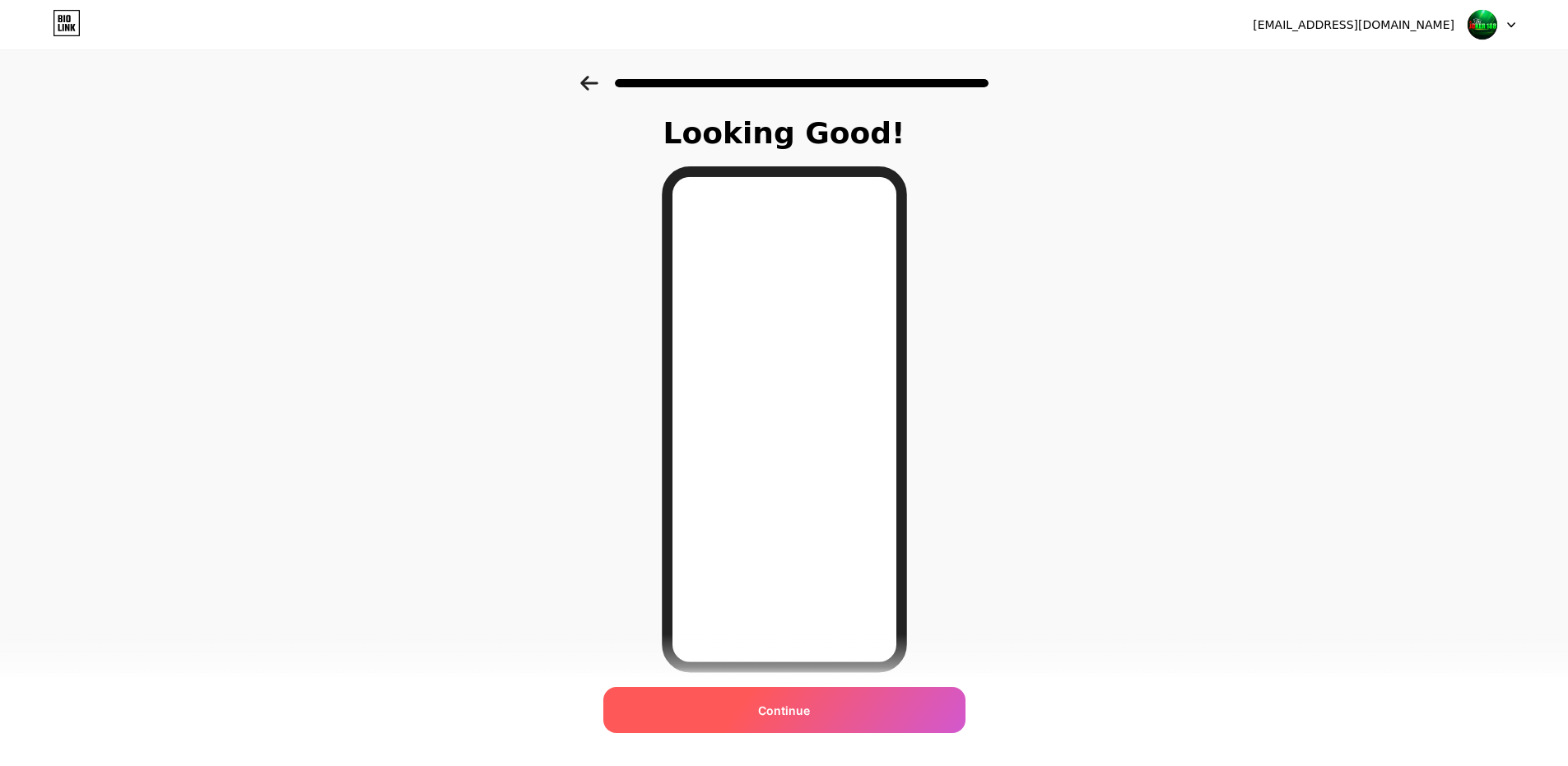
click at [799, 578] on span "Continue" at bounding box center [784, 709] width 52 height 17
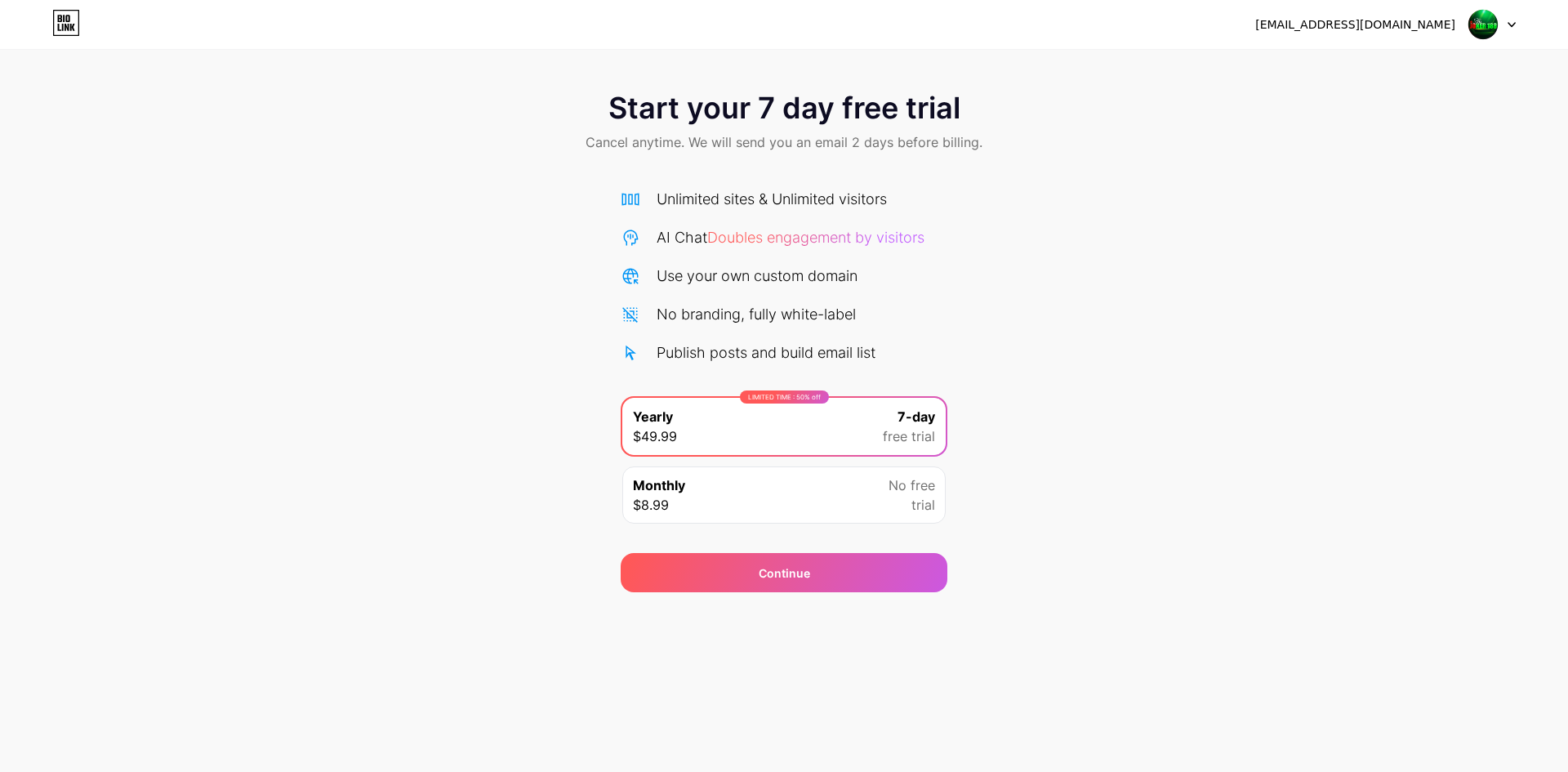
click at [929, 39] on div "esseost6.2@gmail.com Logout" at bounding box center [784, 24] width 1568 height 49
click at [929, 31] on div at bounding box center [1491, 24] width 47 height 29
click at [929, 291] on div "Start your 7 day free trial Cancel anytime. We will send you an email 2 days be…" at bounding box center [784, 333] width 1568 height 517
click at [929, 414] on div "Start your 7 day free trial Cancel anytime. We will send you an email 2 days be…" at bounding box center [784, 333] width 1568 height 517
click at [929, 37] on img at bounding box center [1483, 24] width 31 height 31
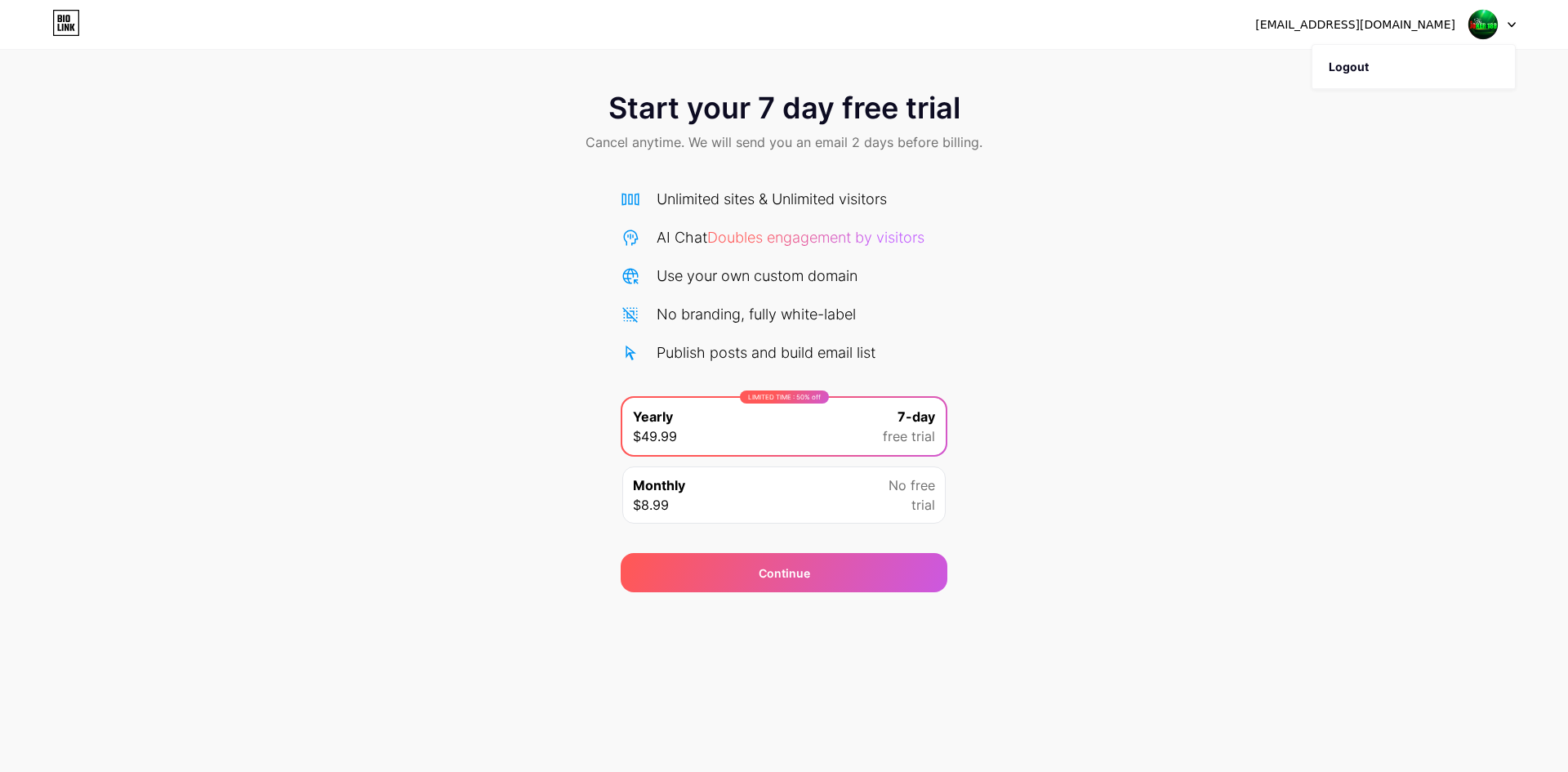
click at [929, 383] on div "Start your 7 day free trial Cancel anytime. We will send you an email 2 days be…" at bounding box center [784, 333] width 1568 height 517
